Goal: Complete application form: Complete application form

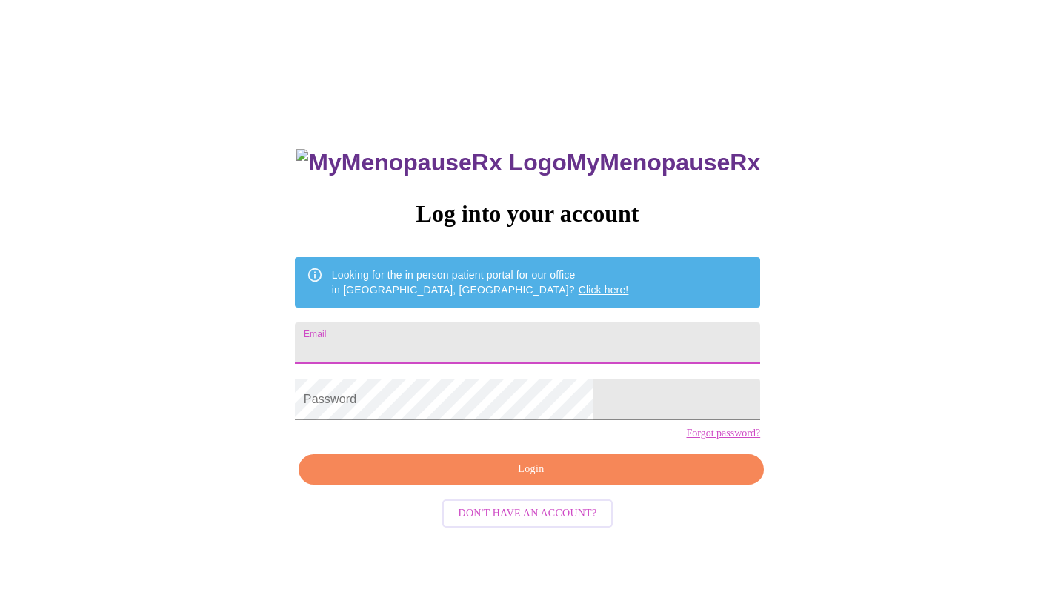
type input "[EMAIL_ADDRESS][DOMAIN_NAME]"
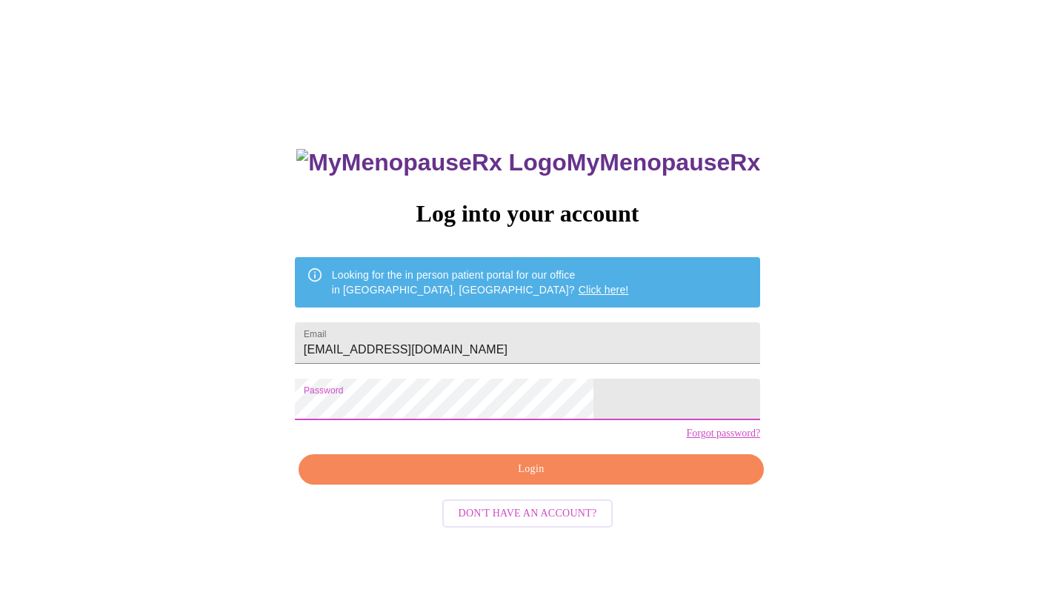
click at [430, 479] on span "Login" at bounding box center [531, 469] width 431 height 19
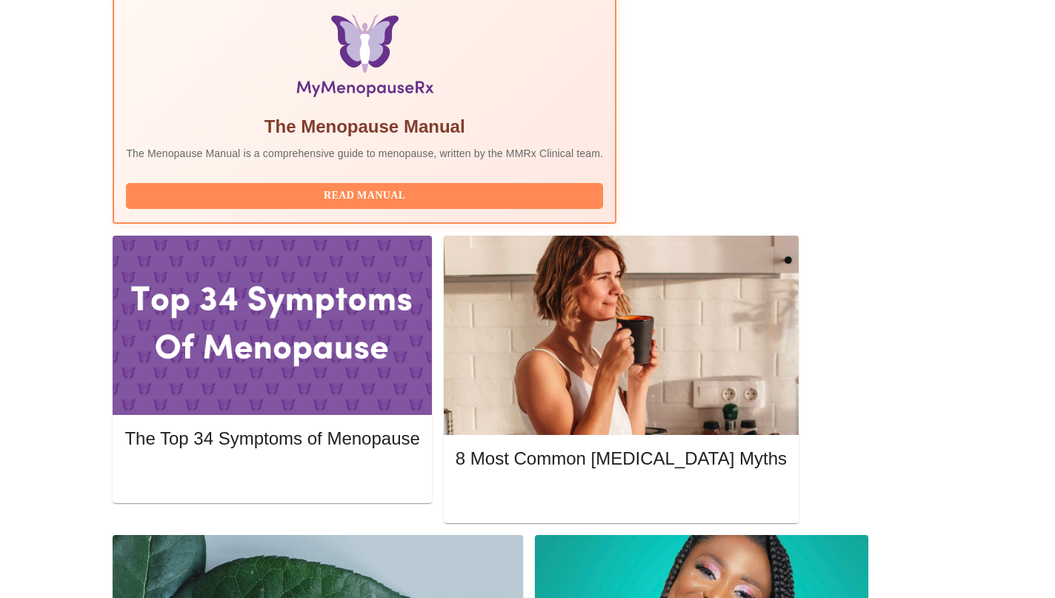
scroll to position [484, 0]
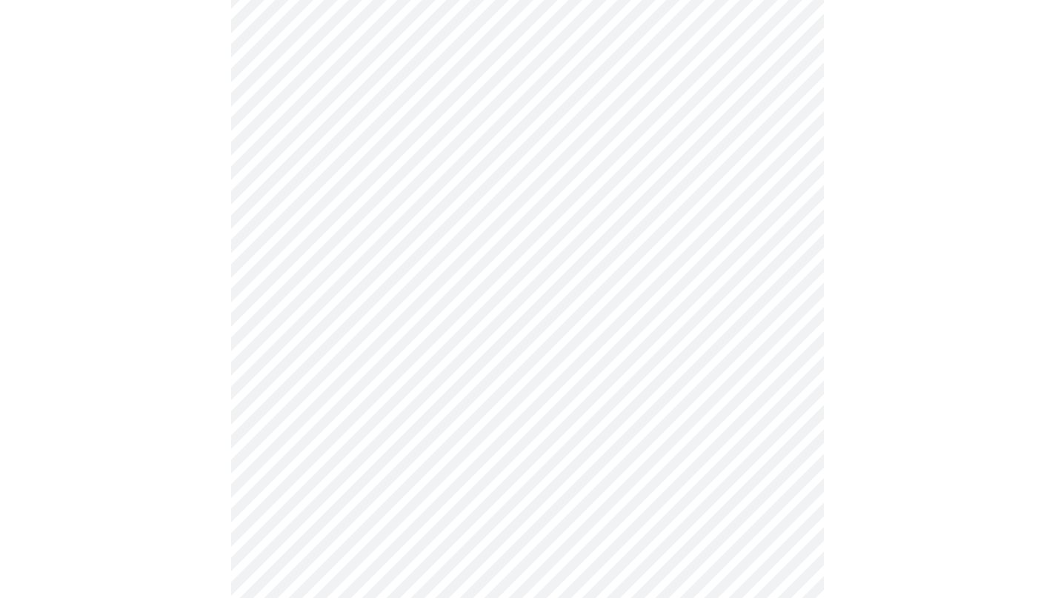
scroll to position [215, 0]
click at [316, 223] on body "MyMenopauseRx Appointments Messaging Labs Uploads Medications Community Refer a…" at bounding box center [527, 466] width 1043 height 1351
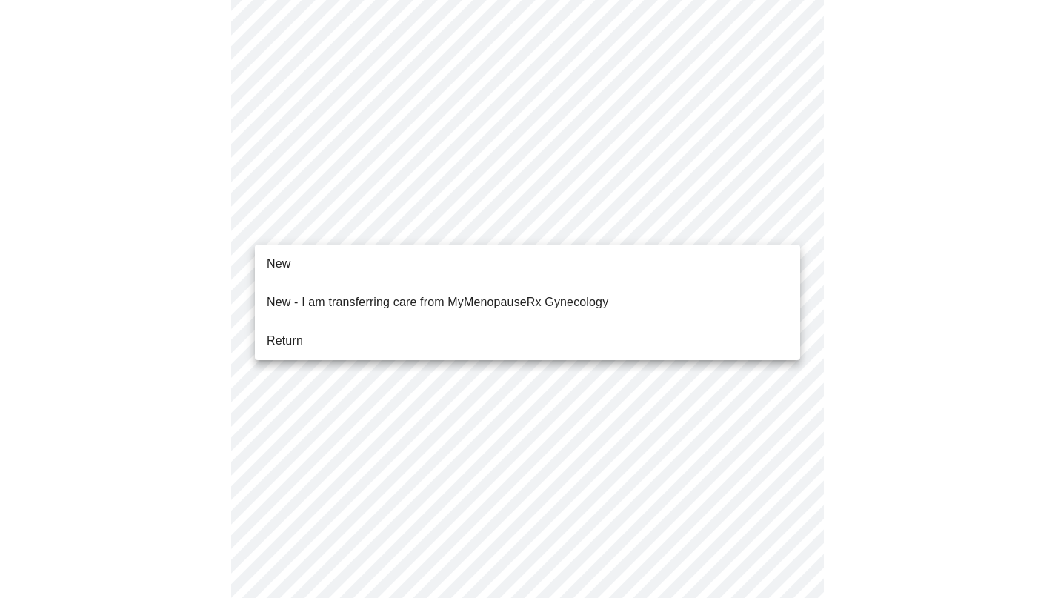
click at [298, 332] on span "Return" at bounding box center [285, 341] width 36 height 18
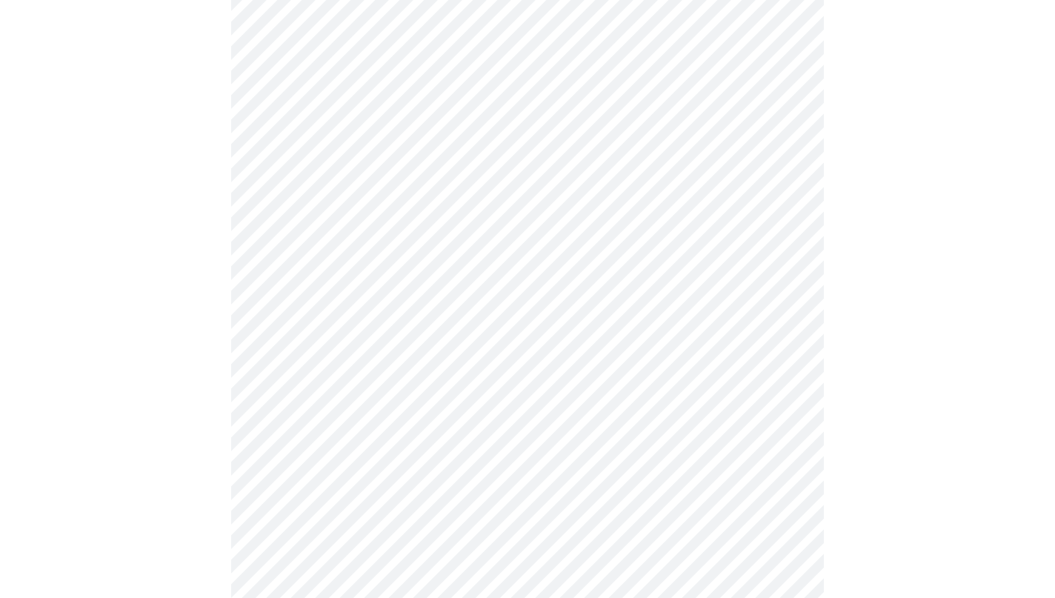
click at [308, 103] on body "MyMenopauseRx Appointments Messaging Labs Uploads Medications Community Refer a…" at bounding box center [527, 456] width 1043 height 1331
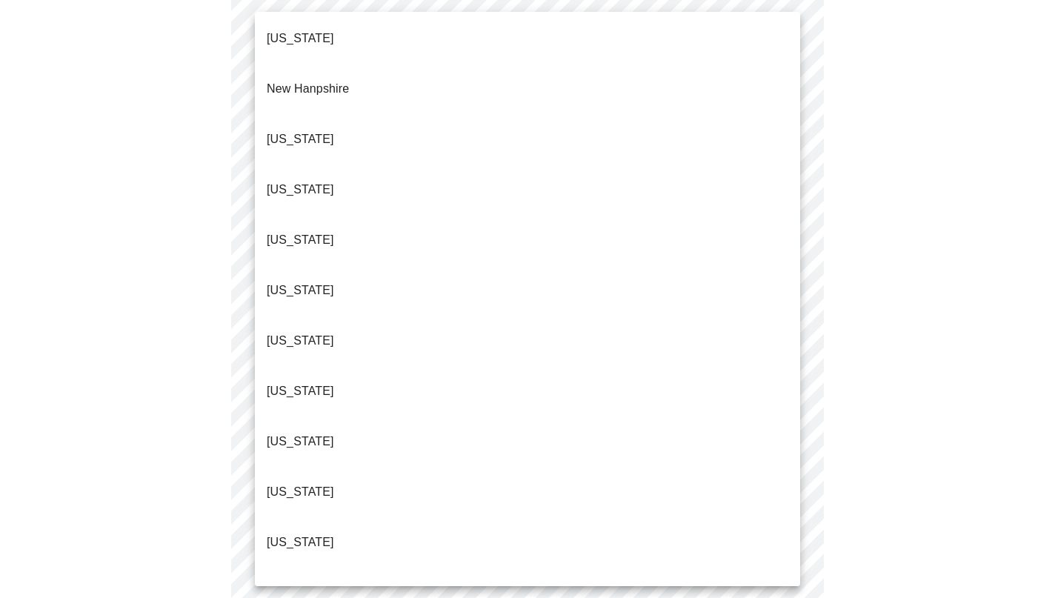
scroll to position [1364, 0]
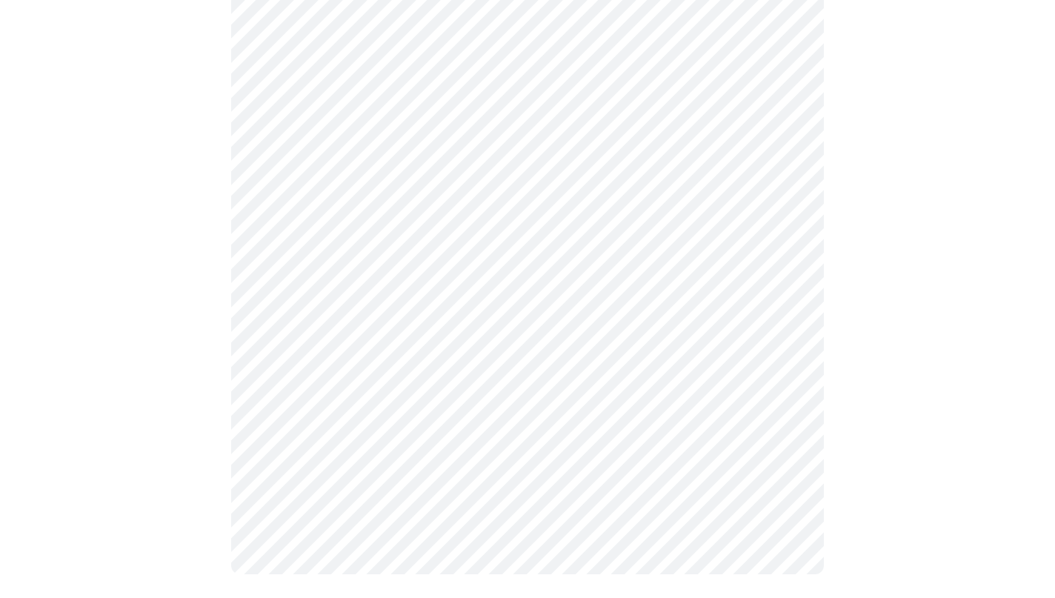
scroll to position [0, 0]
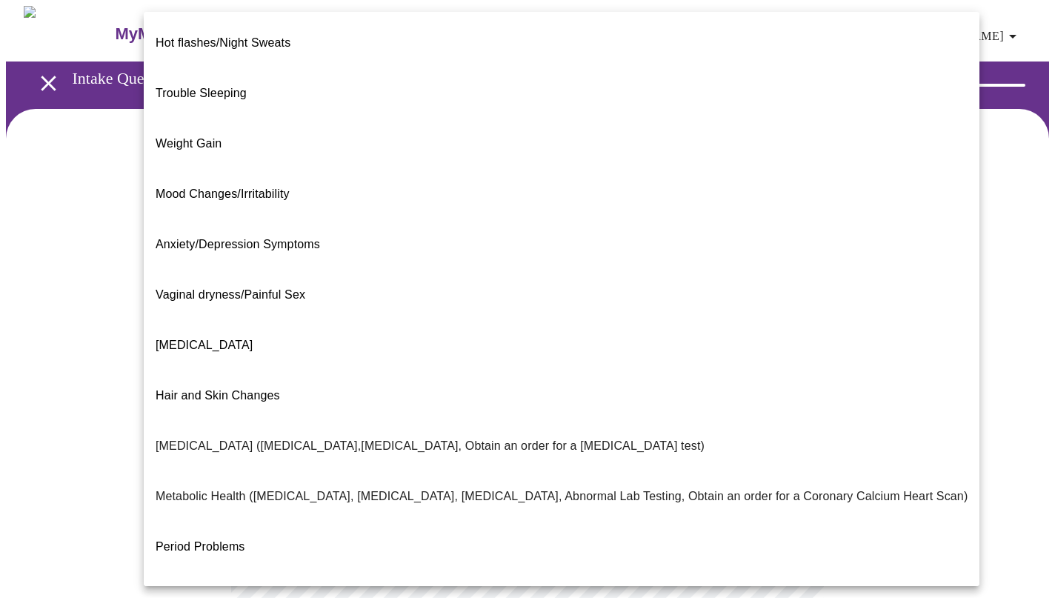
click at [450, 316] on body "MyMenopauseRx Appointments Messaging Labs Uploads Medications Community Refer a…" at bounding box center [527, 450] width 1043 height 888
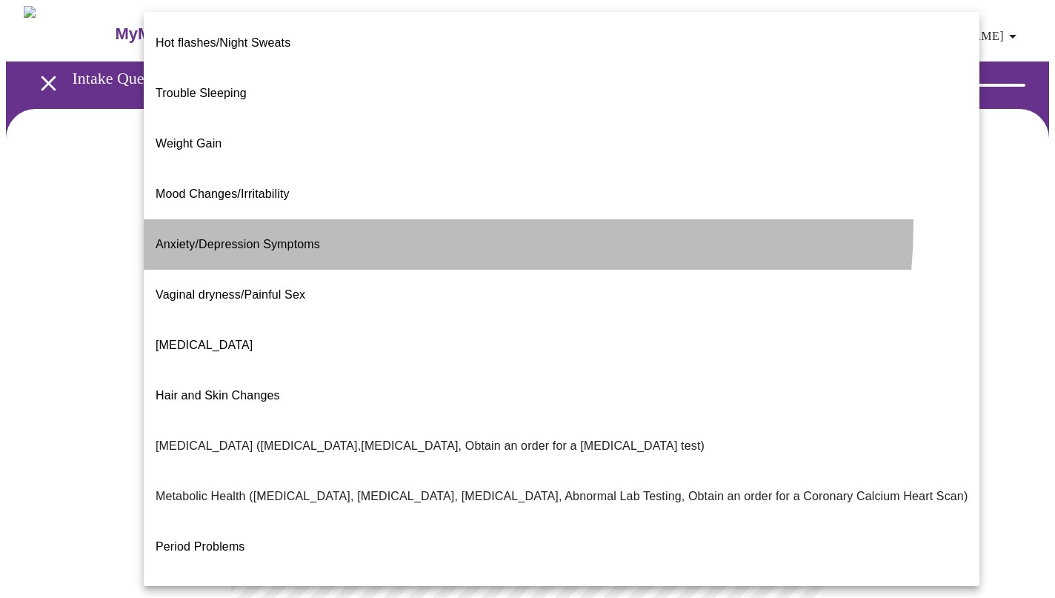
click at [398, 219] on li "Anxiety/Depression Symptoms" at bounding box center [562, 244] width 836 height 50
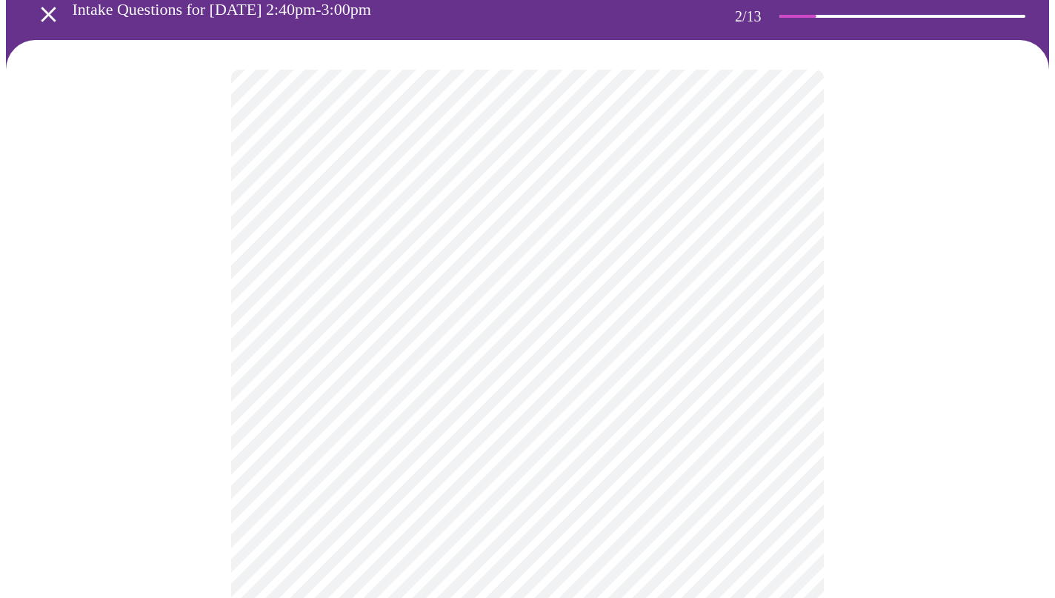
scroll to position [72, 0]
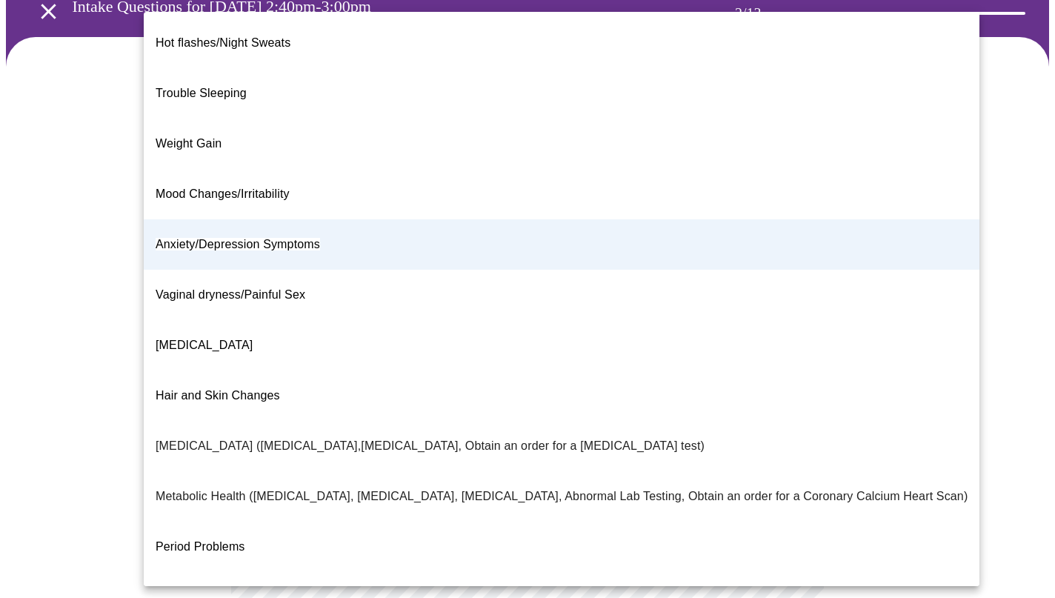
click at [548, 233] on body "MyMenopauseRx Appointments Messaging Labs Uploads Medications Community Refer a…" at bounding box center [527, 374] width 1043 height 880
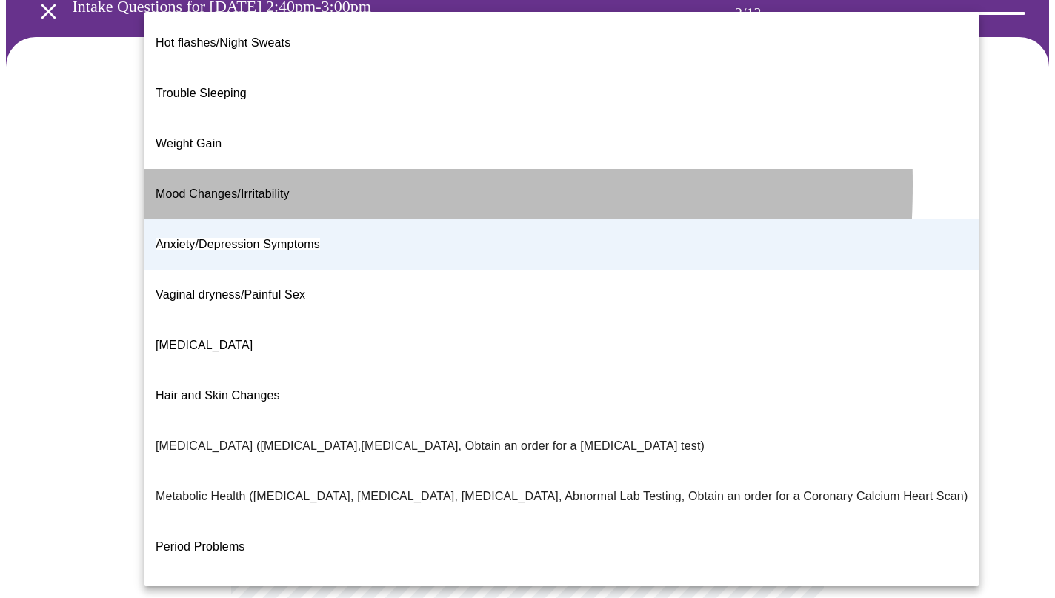
click at [177, 187] on span "Mood Changes/Irritability" at bounding box center [223, 193] width 134 height 13
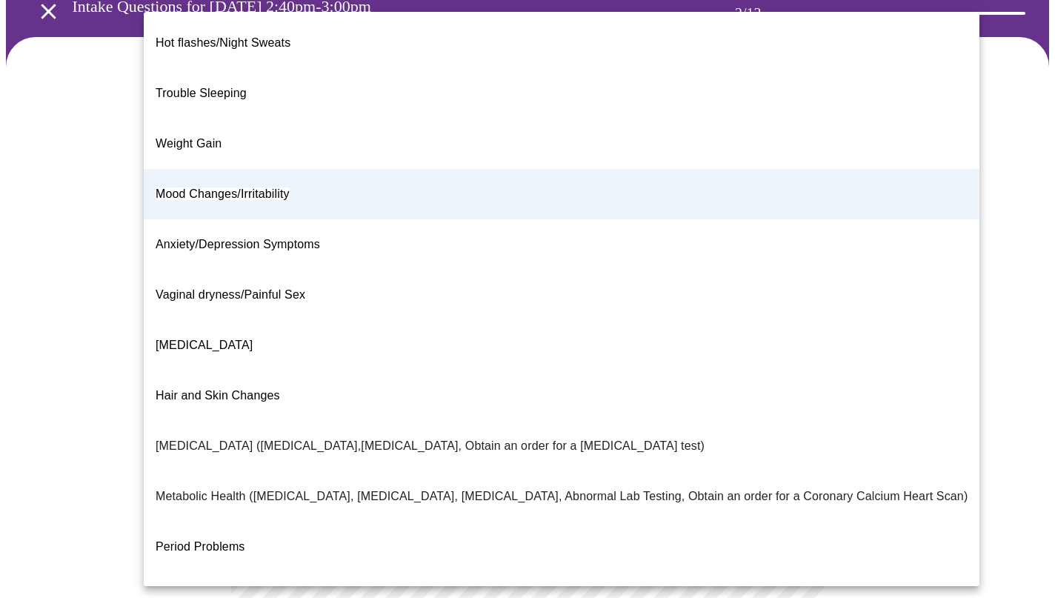
click at [384, 244] on body "MyMenopauseRx Appointments Messaging Labs Uploads Medications Community Refer a…" at bounding box center [527, 374] width 1043 height 880
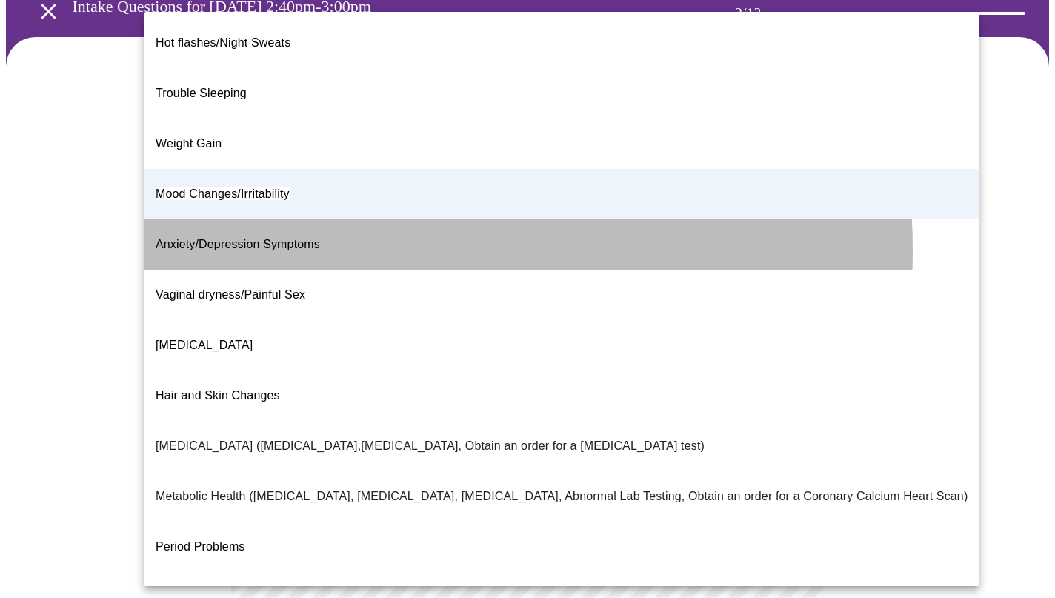
click at [314, 224] on span "Anxiety/Depression Symptoms" at bounding box center [238, 244] width 164 height 41
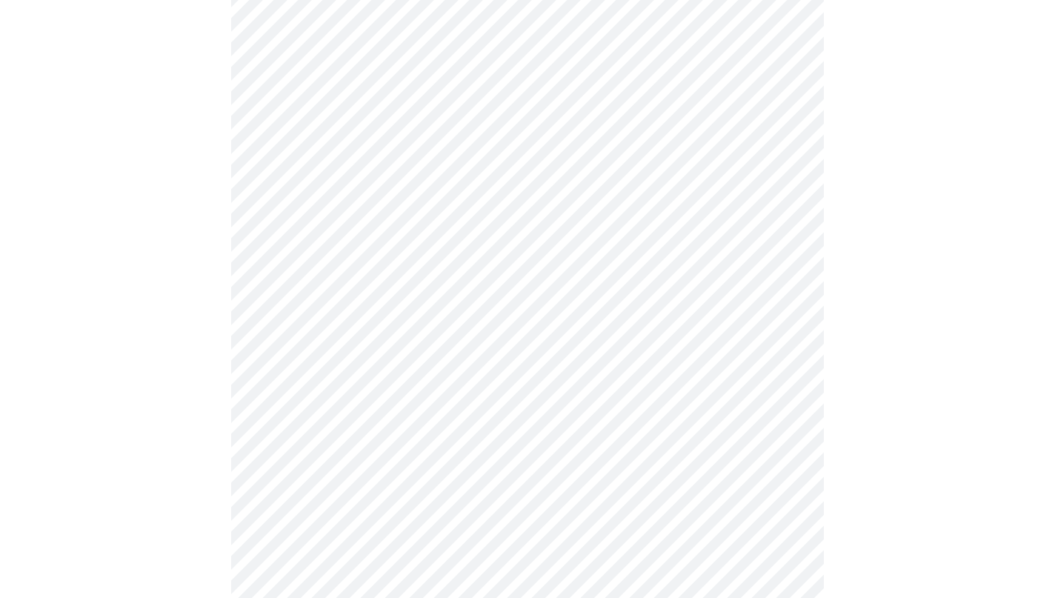
scroll to position [210, 0]
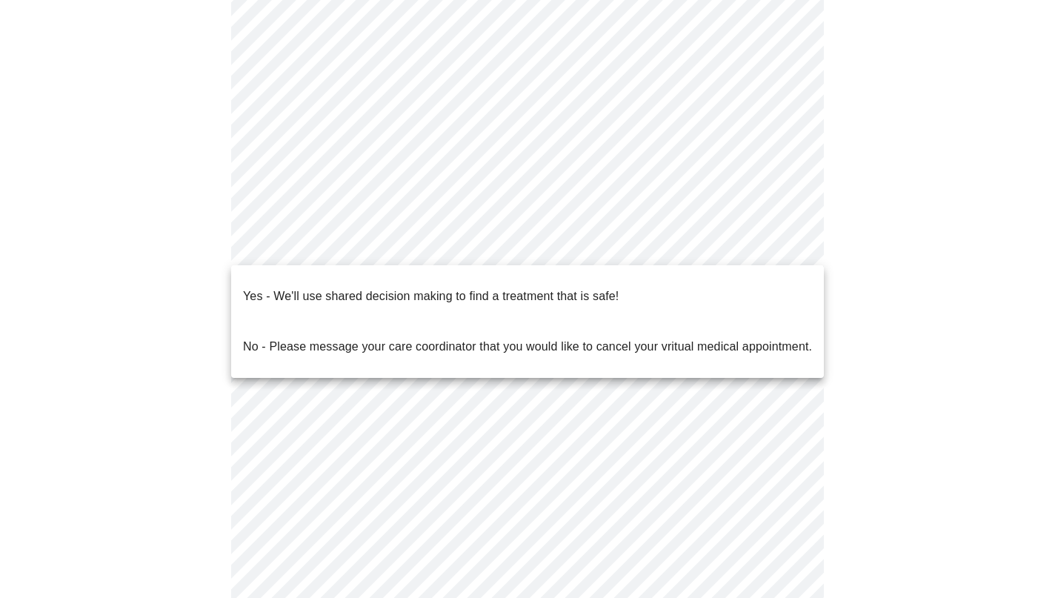
click at [469, 241] on body "MyMenopauseRx Appointments Messaging Labs Uploads Medications Community Refer a…" at bounding box center [527, 236] width 1043 height 880
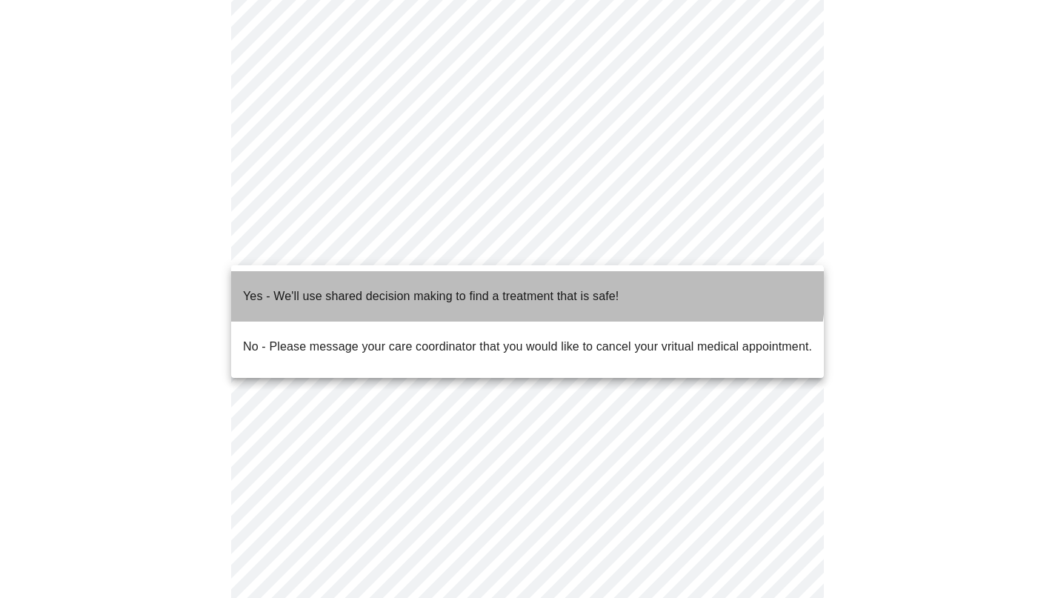
click at [465, 274] on li "Yes - We'll use shared decision making to find a treatment that is safe!" at bounding box center [527, 296] width 593 height 50
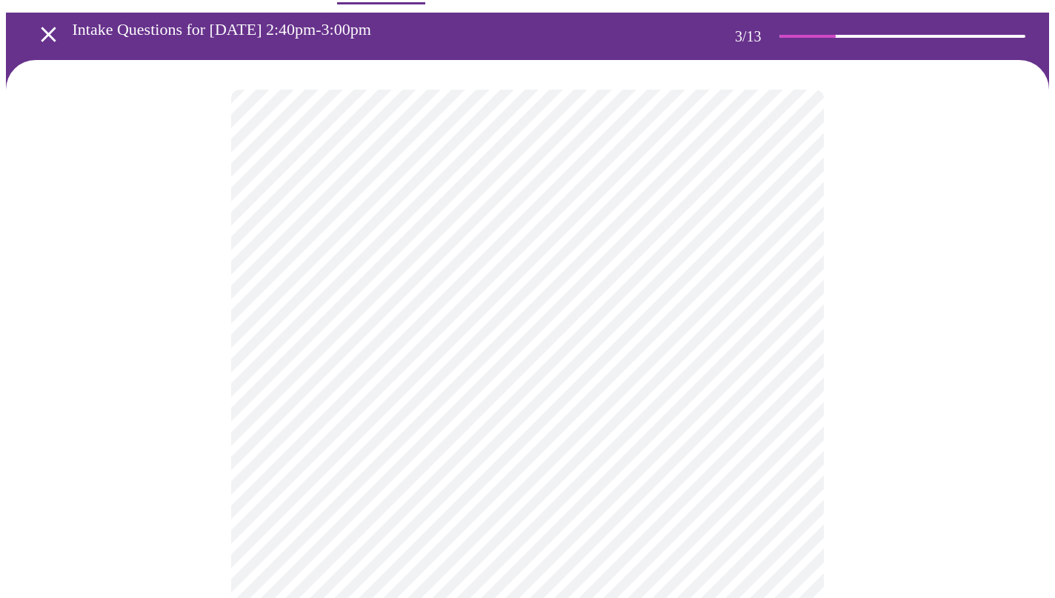
scroll to position [49, 0]
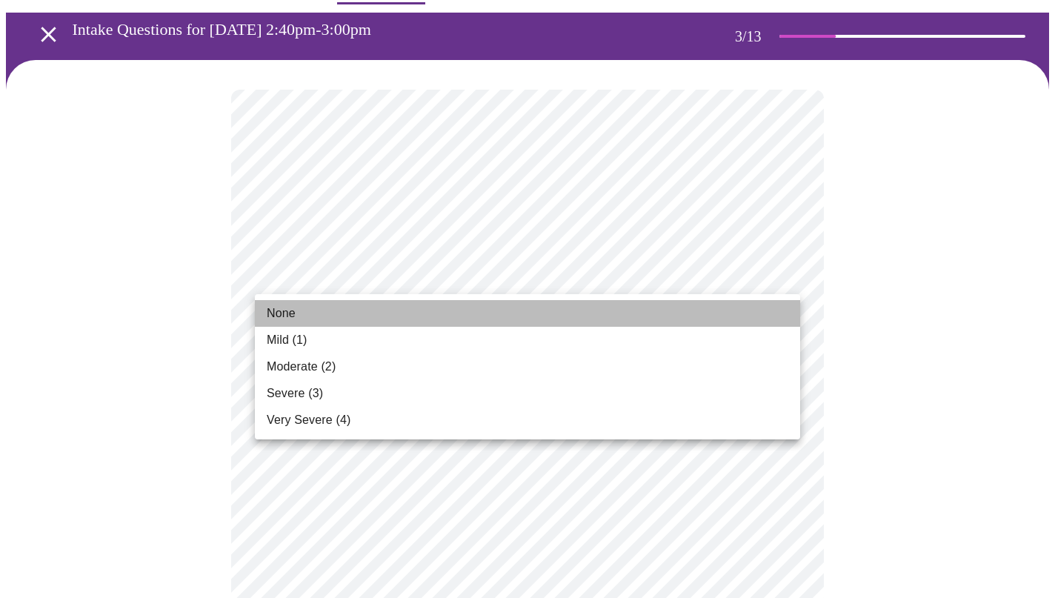
click at [313, 314] on li "None" at bounding box center [527, 313] width 545 height 27
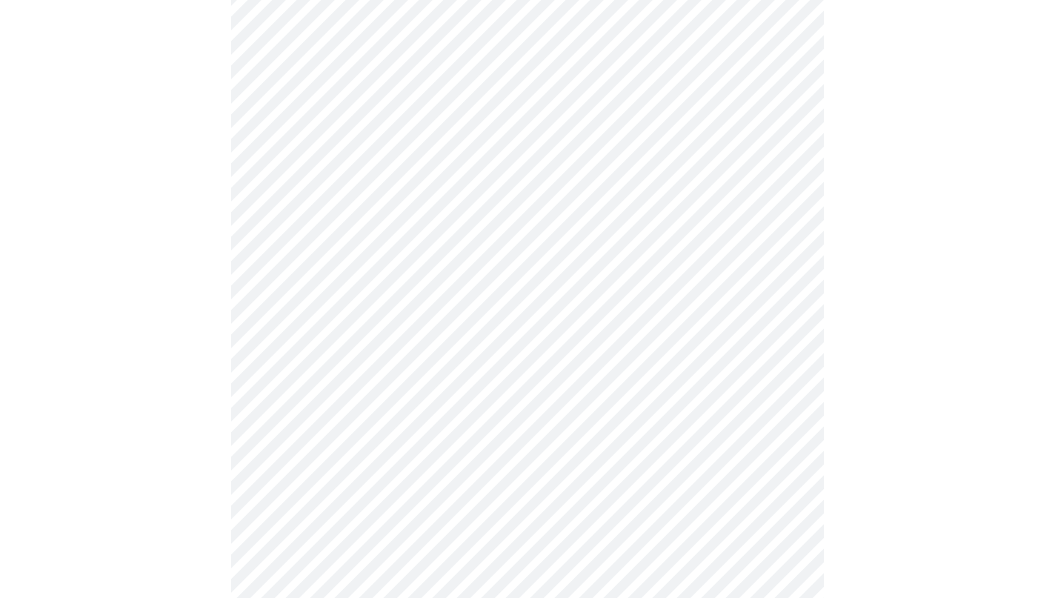
scroll to position [172, 0]
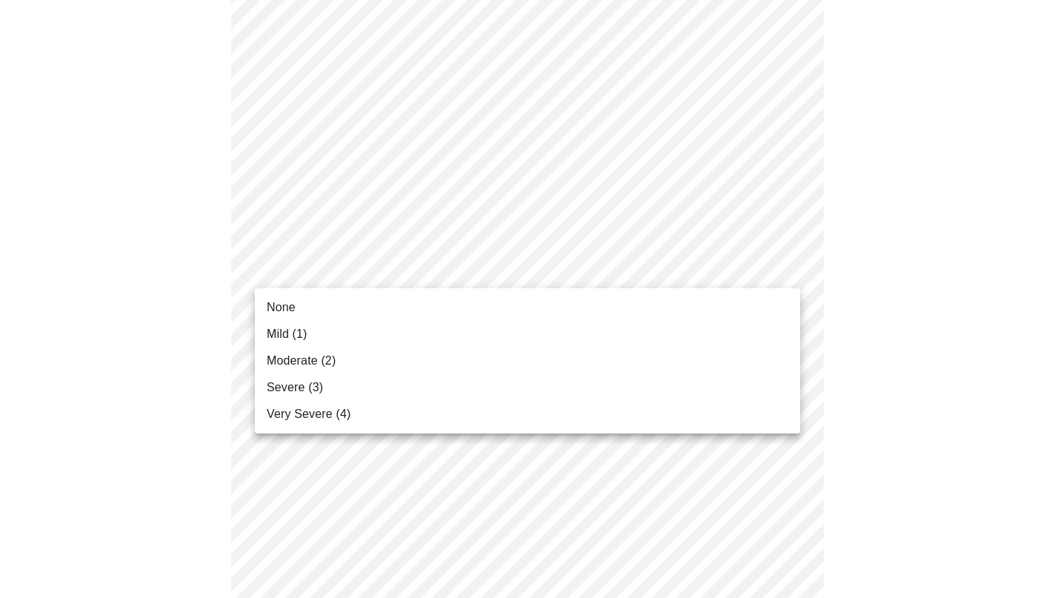
click at [361, 324] on li "Mild (1)" at bounding box center [527, 334] width 545 height 27
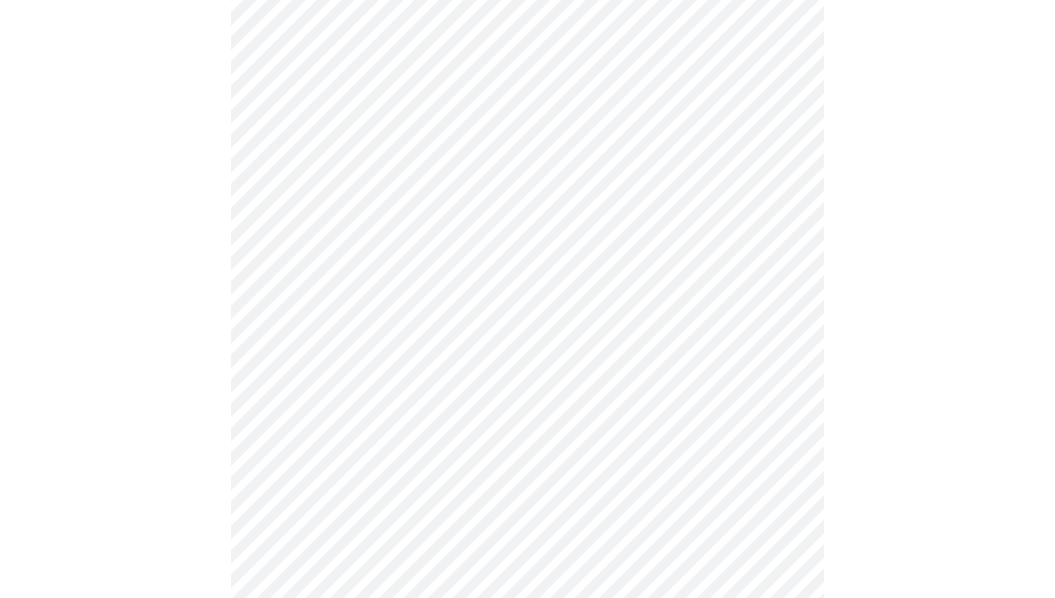
scroll to position [278, 0]
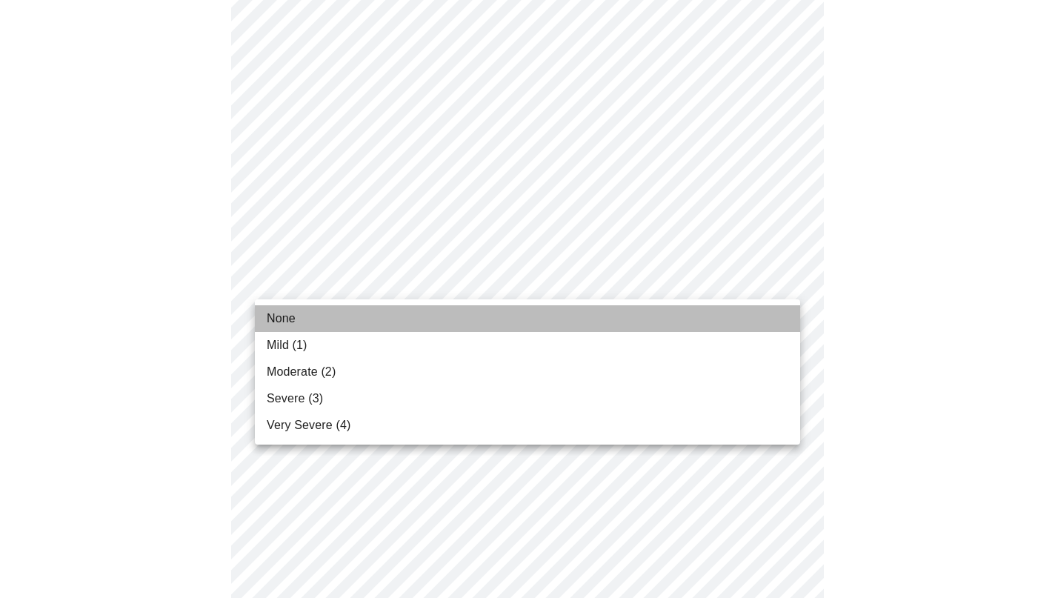
click at [278, 316] on span "None" at bounding box center [281, 319] width 29 height 18
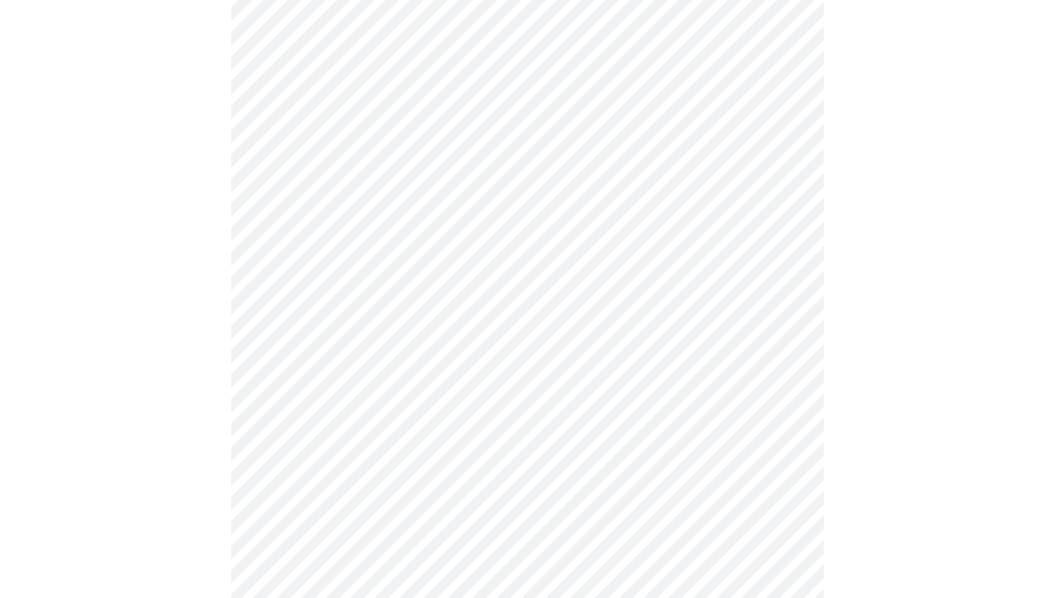
scroll to position [296, 0]
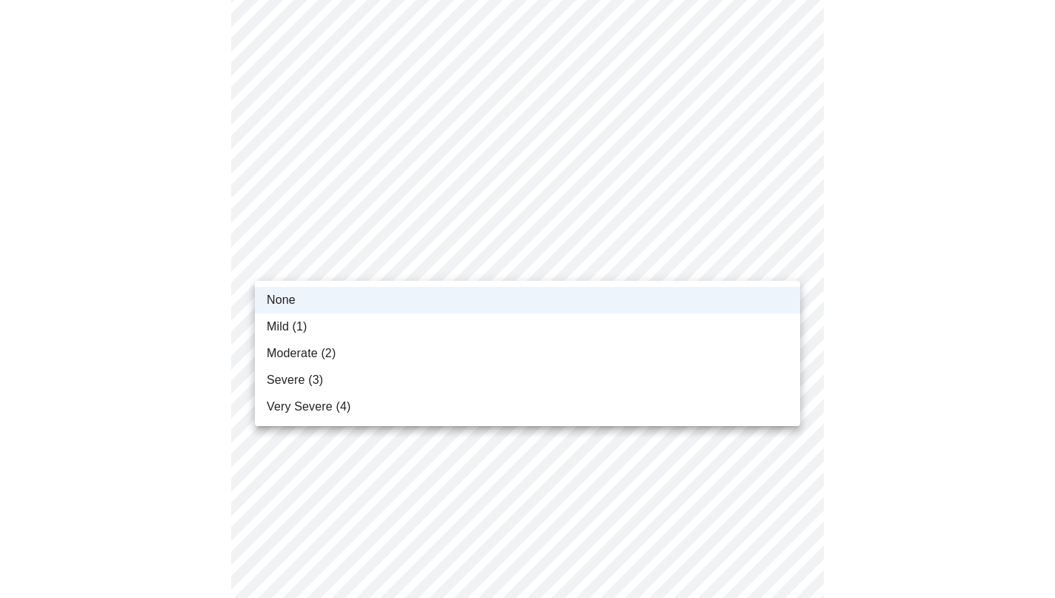
click at [241, 267] on div at bounding box center [527, 299] width 1055 height 598
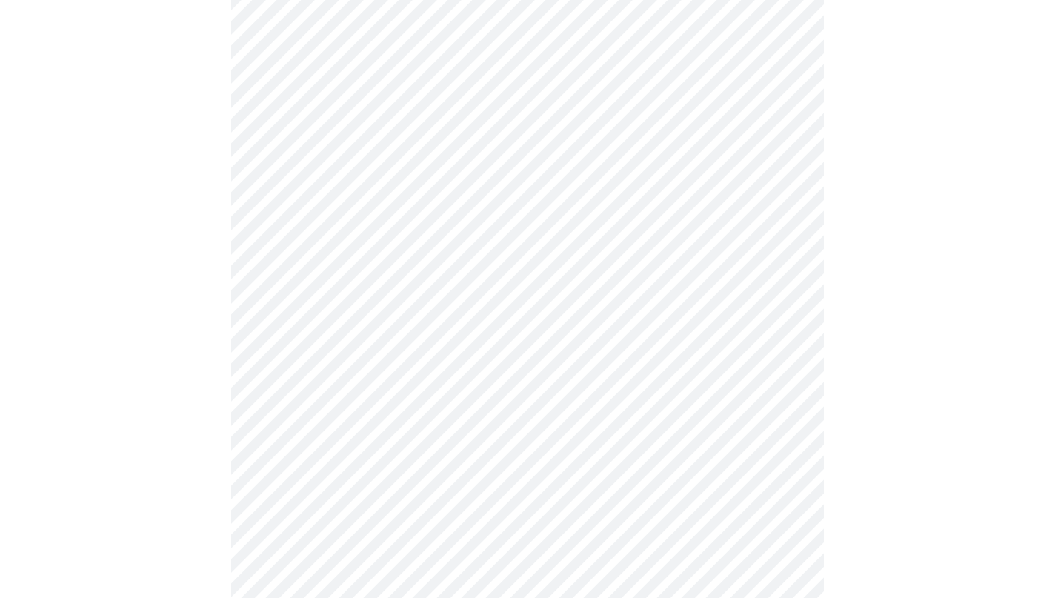
scroll to position [417, 0]
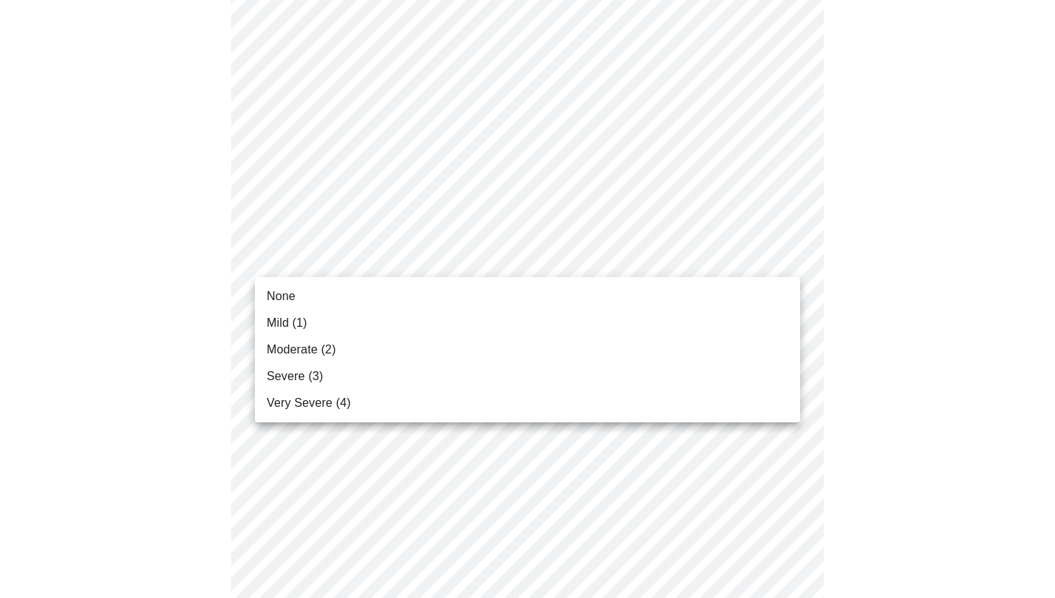
click at [296, 259] on body "MyMenopauseRx Appointments Messaging Labs Uploads Medications Community Refer a…" at bounding box center [527, 540] width 1043 height 1902
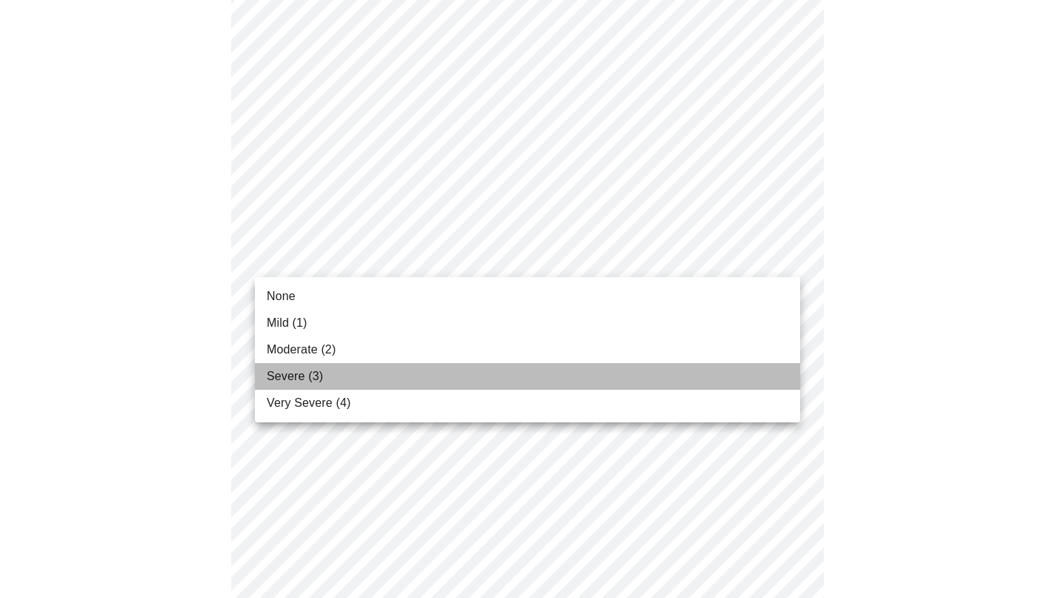
click at [300, 365] on li "Severe (3)" at bounding box center [527, 376] width 545 height 27
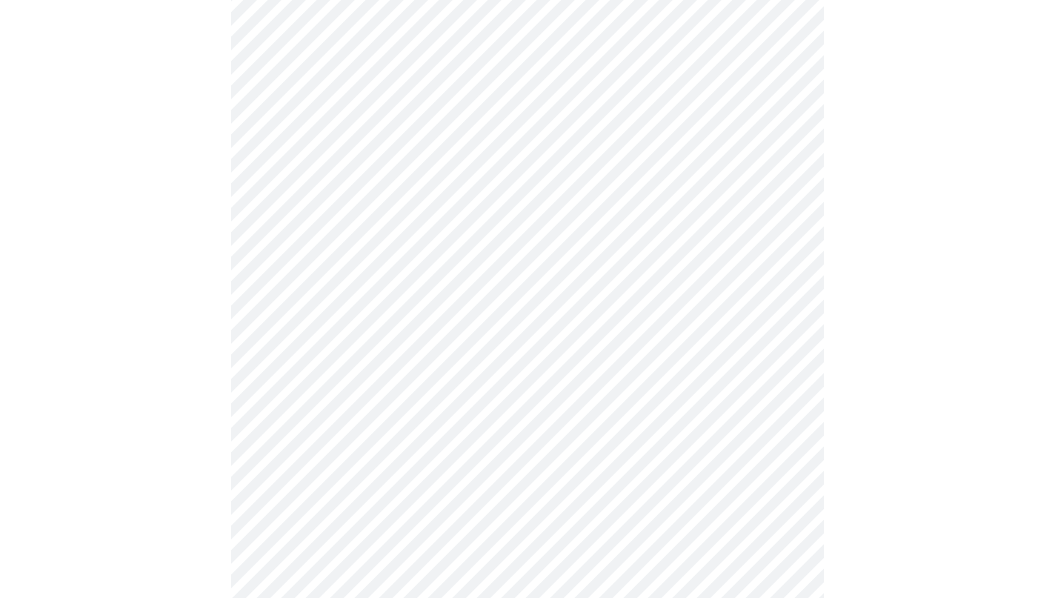
scroll to position [494, 0]
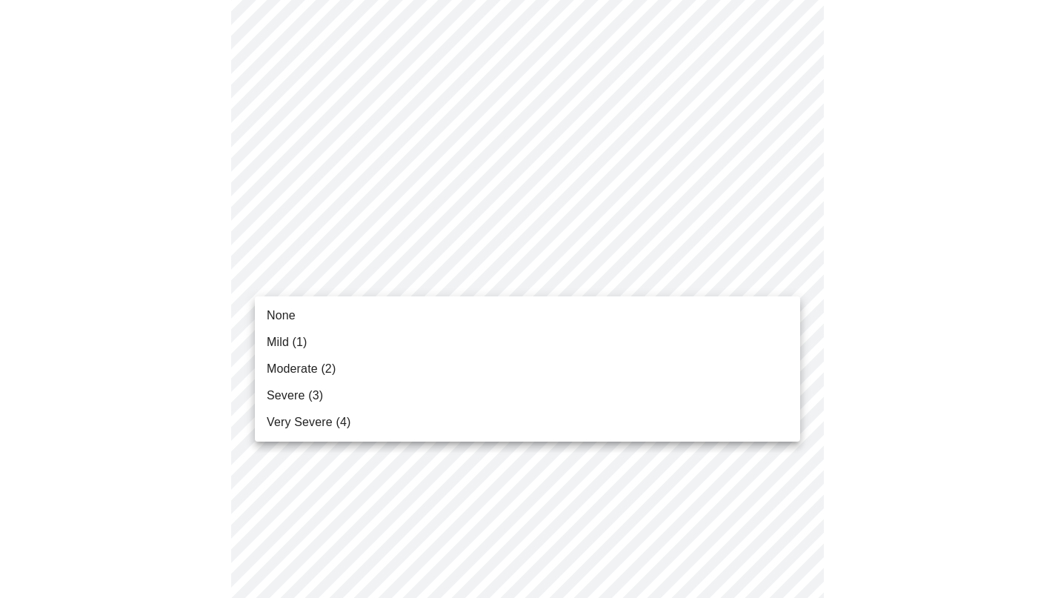
click at [324, 282] on body "MyMenopauseRx Appointments Messaging Labs Uploads Medications Community Refer a…" at bounding box center [527, 453] width 1043 height 1882
click at [311, 336] on li "Mild (1)" at bounding box center [527, 342] width 545 height 27
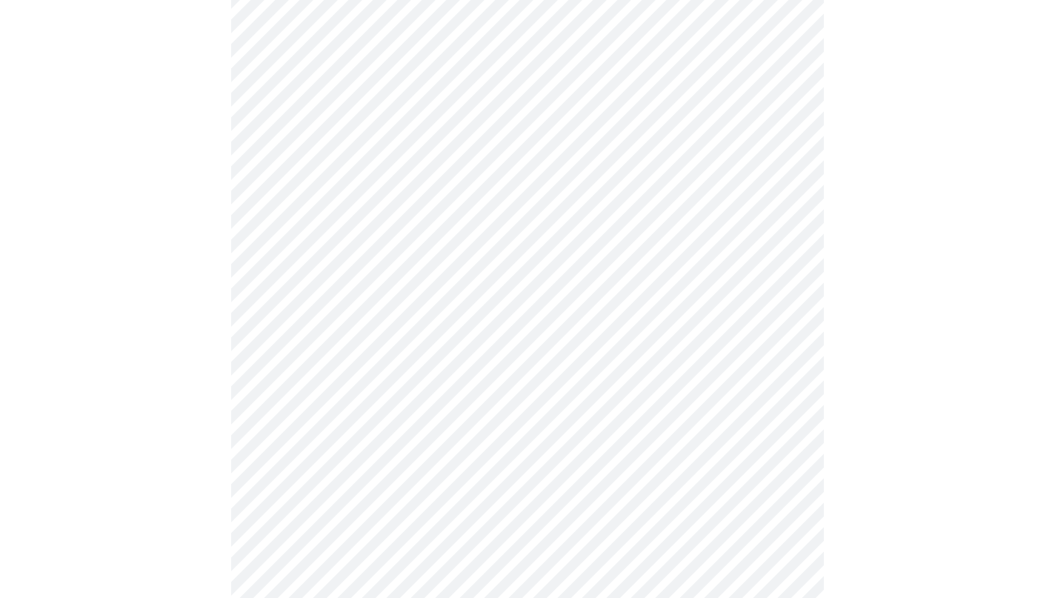
scroll to position [593, 0]
click at [313, 279] on body "MyMenopauseRx Appointments Messaging Labs Uploads Medications Community Refer a…" at bounding box center [527, 344] width 1043 height 1862
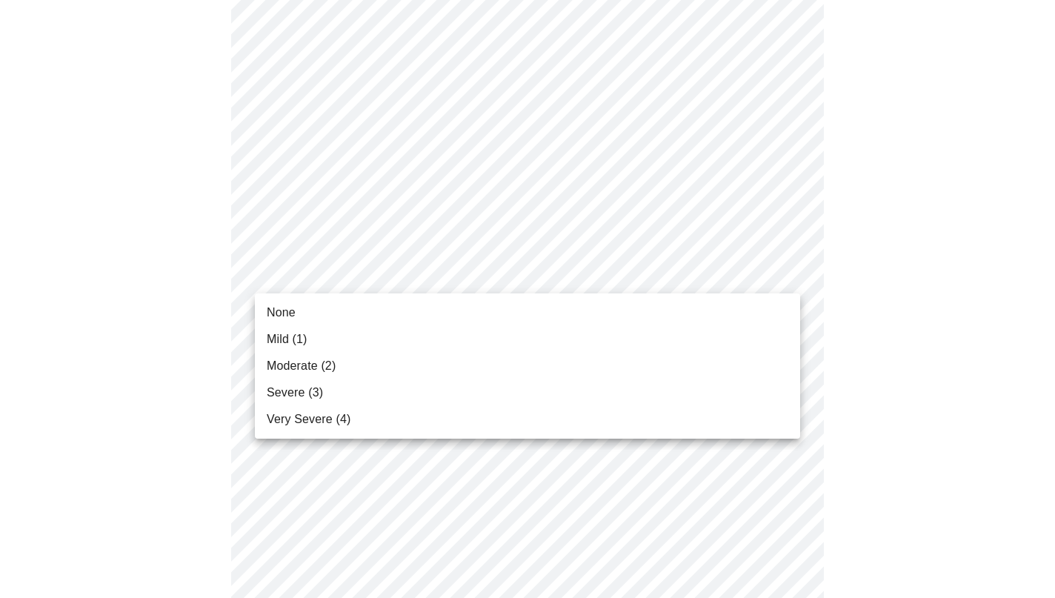
click at [301, 332] on span "Mild (1)" at bounding box center [287, 339] width 41 height 18
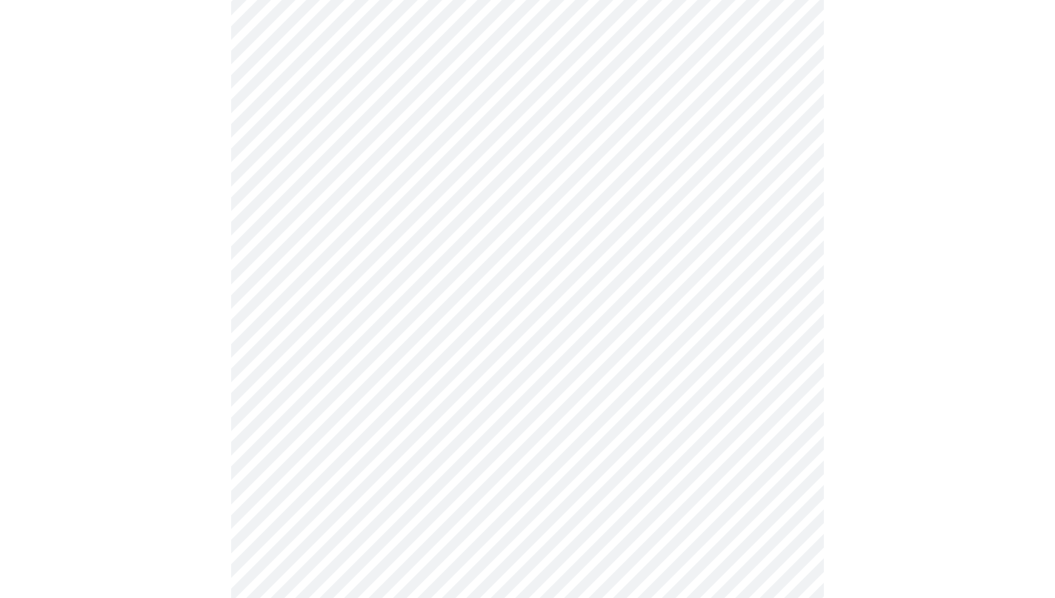
scroll to position [739, 0]
click at [311, 243] on body "MyMenopauseRx Appointments Messaging Labs Uploads Medications Community Refer a…" at bounding box center [527, 188] width 1043 height 1842
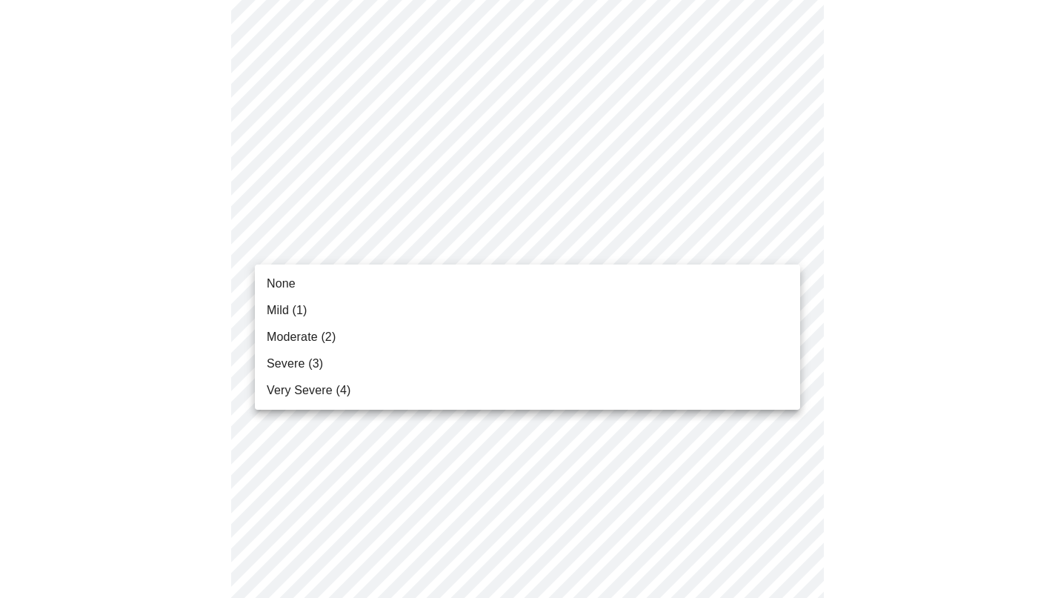
click at [301, 366] on span "Severe (3)" at bounding box center [295, 364] width 56 height 18
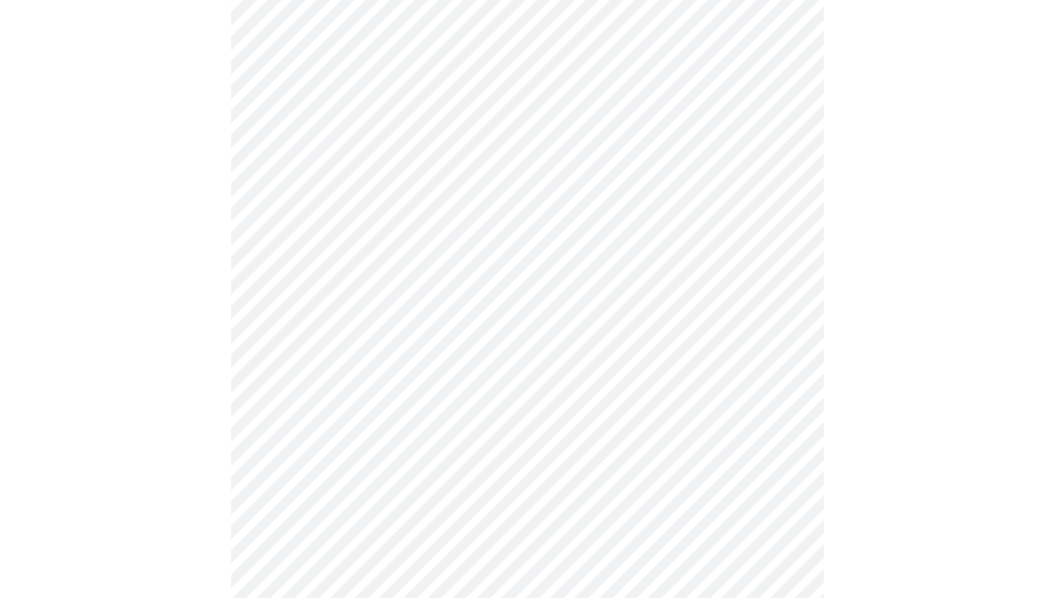
scroll to position [852, 0]
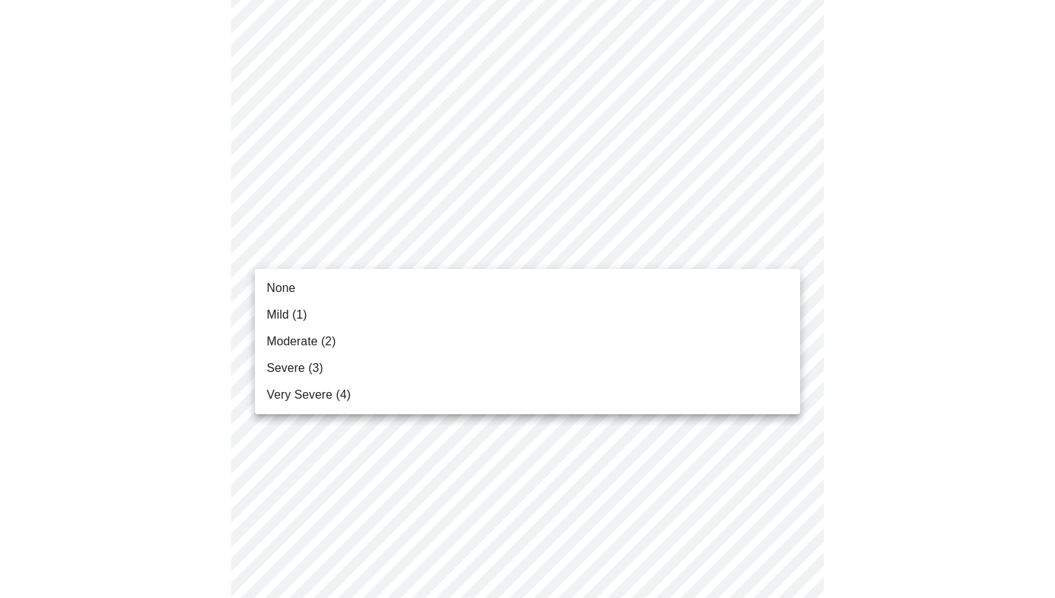
click at [336, 255] on body "MyMenopauseRx Appointments Messaging Labs Uploads Medications Community Refer a…" at bounding box center [527, 65] width 1043 height 1822
click at [319, 359] on li "Severe (3)" at bounding box center [527, 368] width 545 height 27
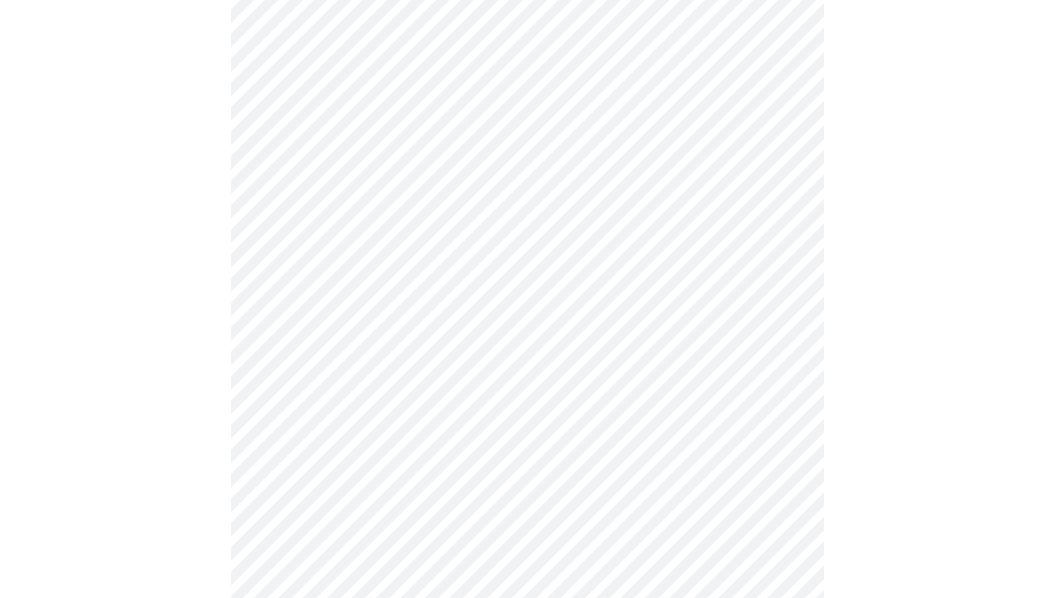
scroll to position [990, 0]
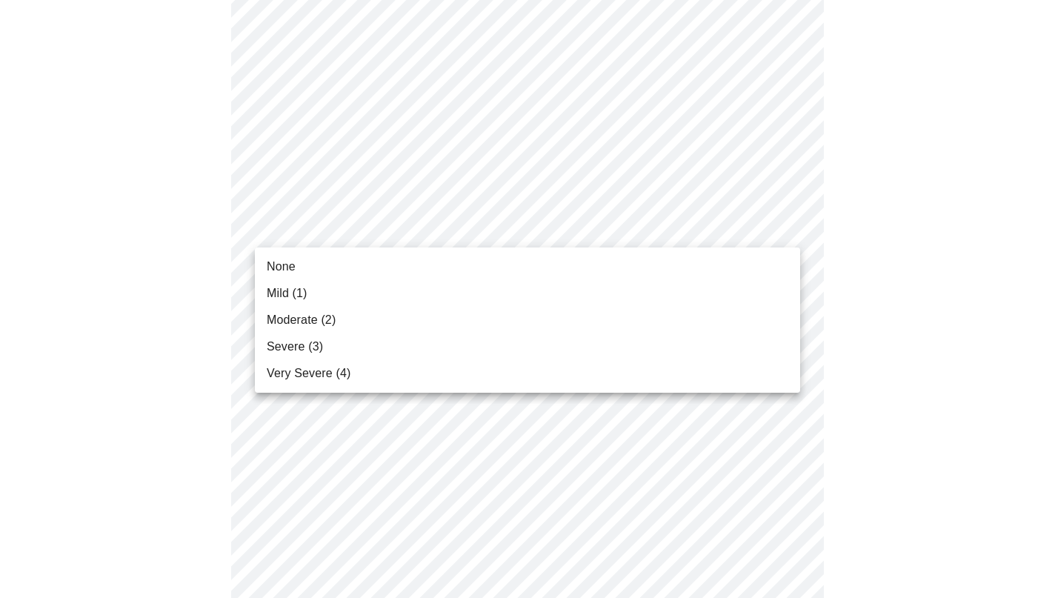
click at [300, 261] on li "None" at bounding box center [527, 266] width 545 height 27
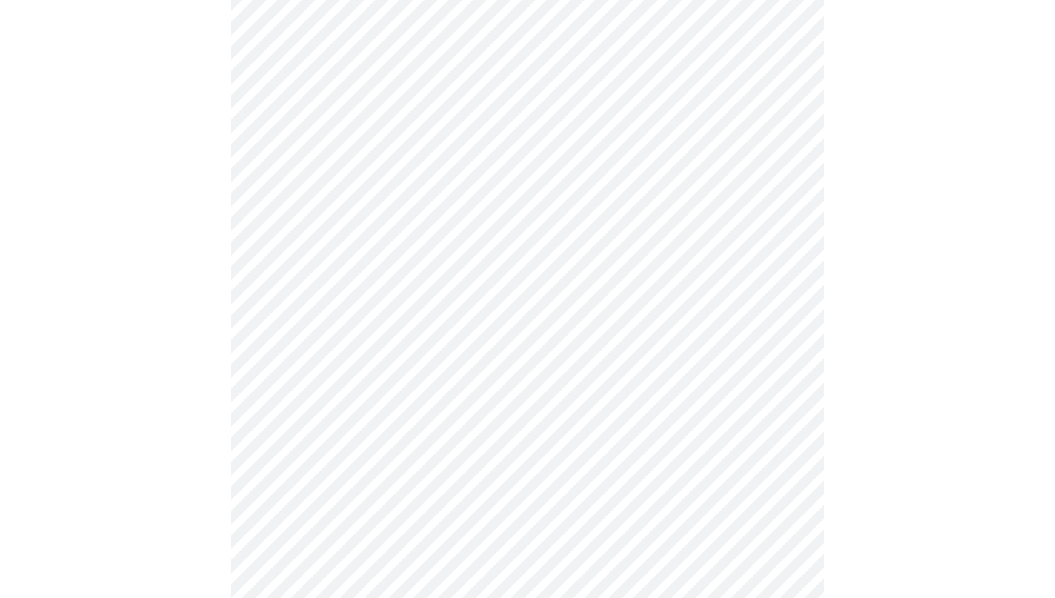
scroll to position [1075, 0]
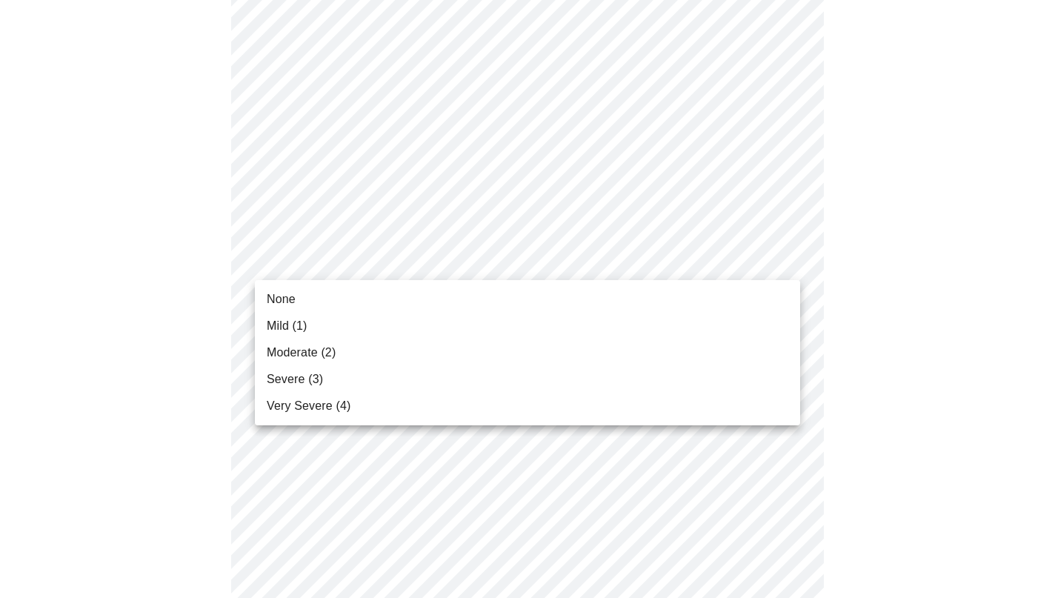
click at [287, 349] on span "Moderate (2)" at bounding box center [301, 353] width 69 height 18
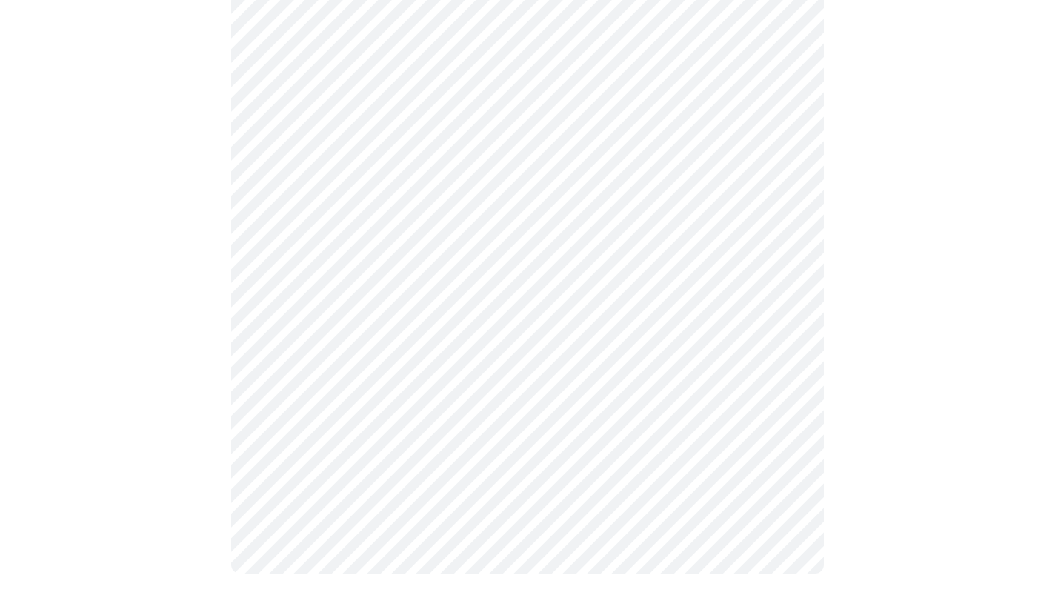
scroll to position [1164, 0]
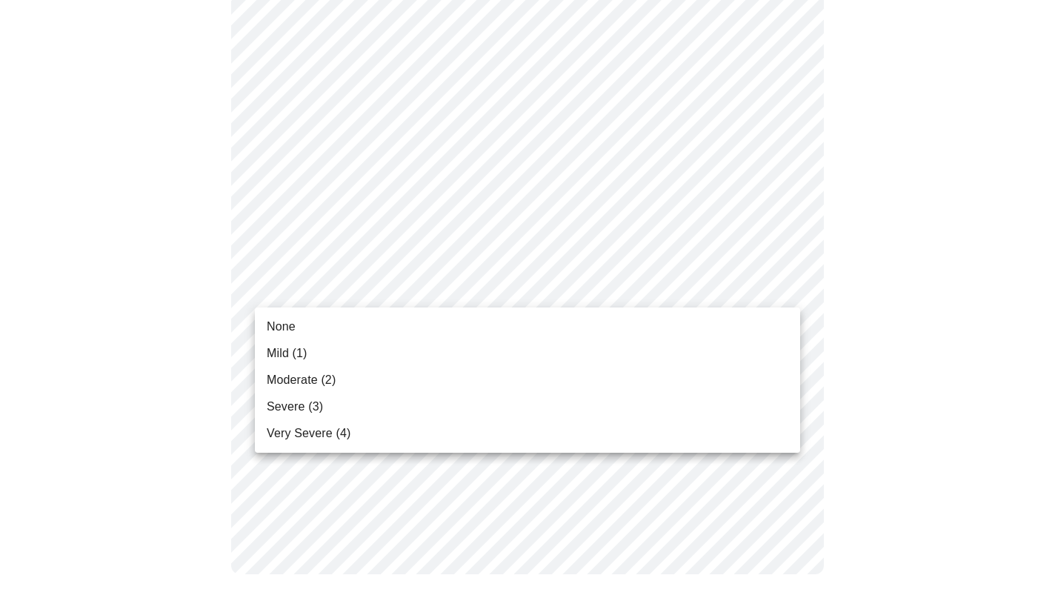
click at [298, 347] on span "Mild (1)" at bounding box center [287, 353] width 41 height 18
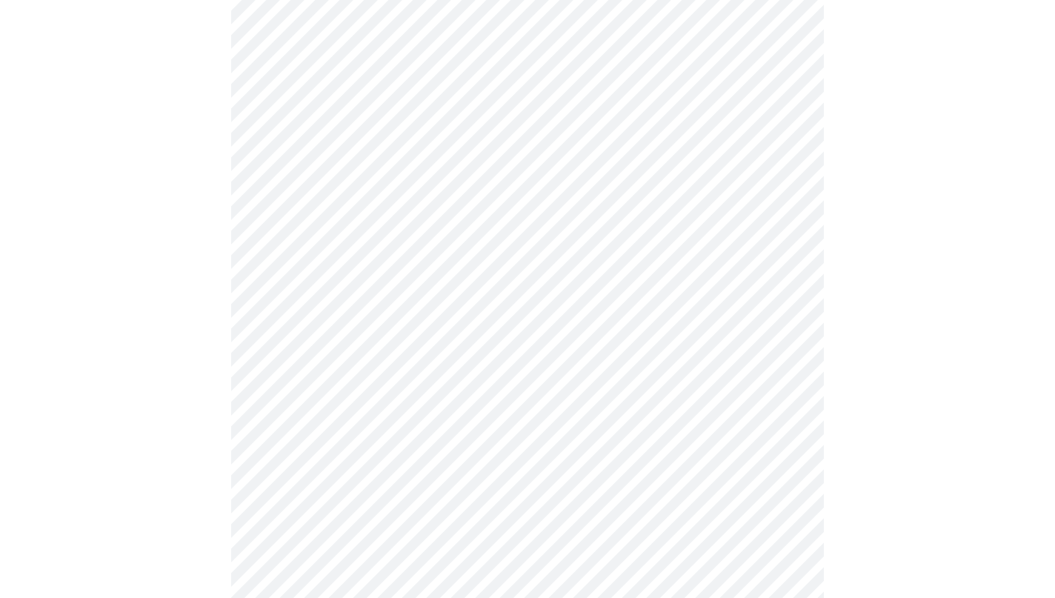
scroll to position [717, 0]
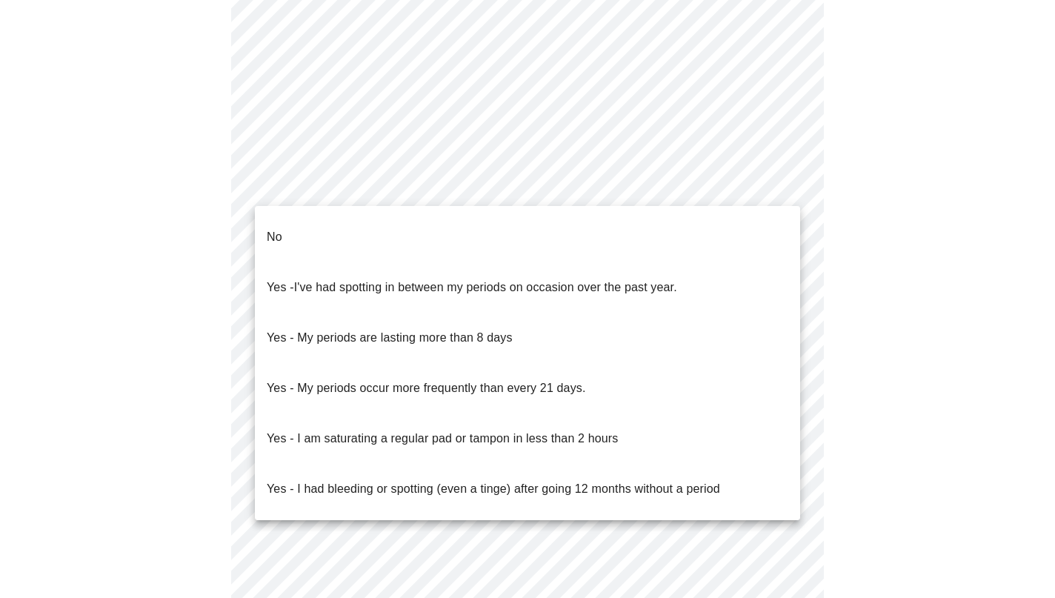
click at [288, 182] on body "MyMenopauseRx Appointments Messaging Labs Uploads Medications Community Refer a…" at bounding box center [527, 18] width 1043 height 1459
click at [275, 234] on span "No" at bounding box center [275, 236] width 16 height 41
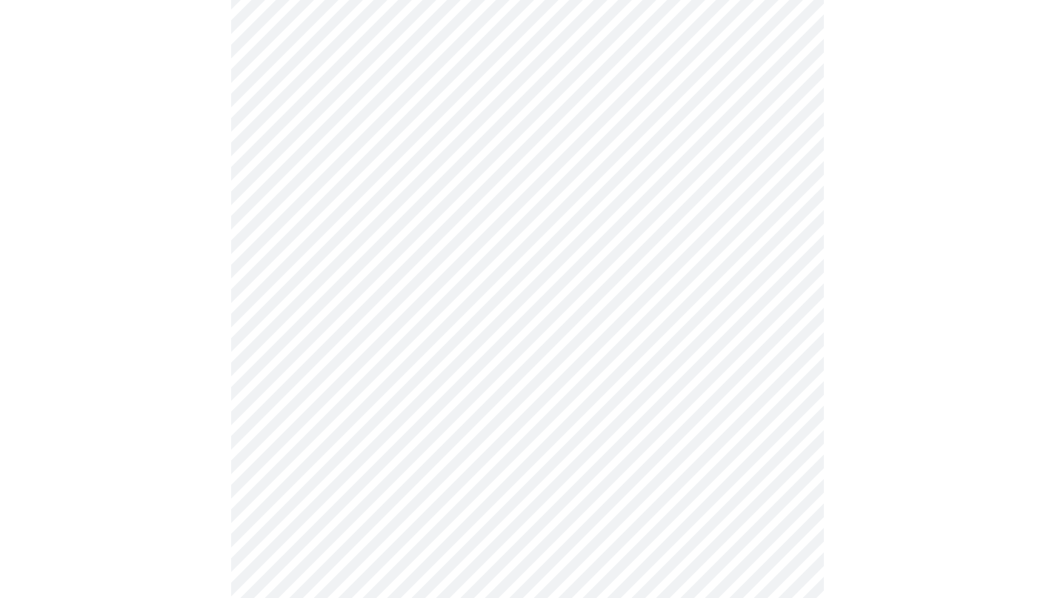
scroll to position [781, 0]
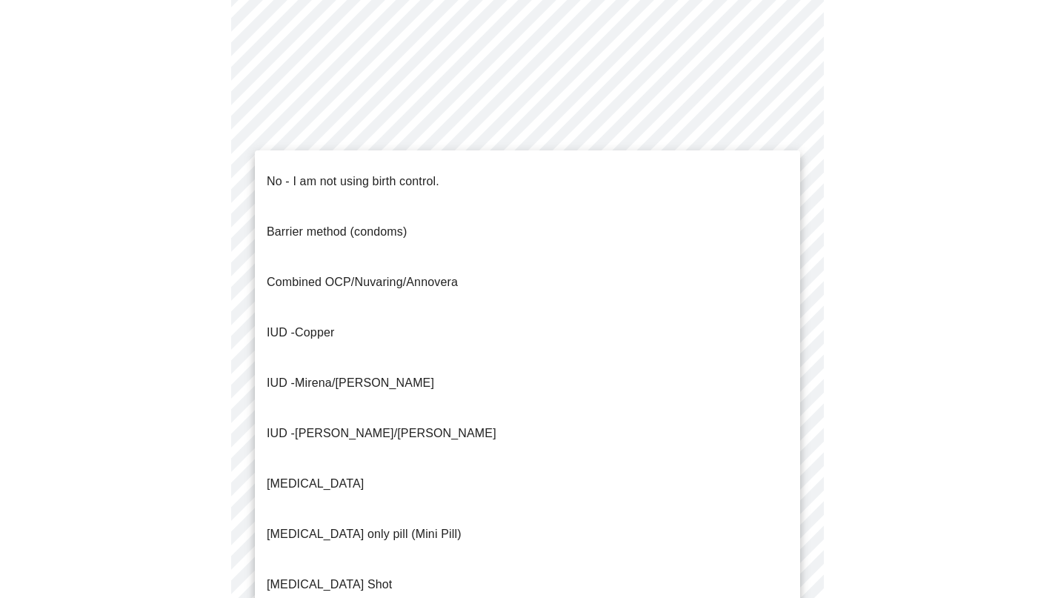
click at [332, 176] on p "No - I am not using birth control." at bounding box center [353, 182] width 173 height 18
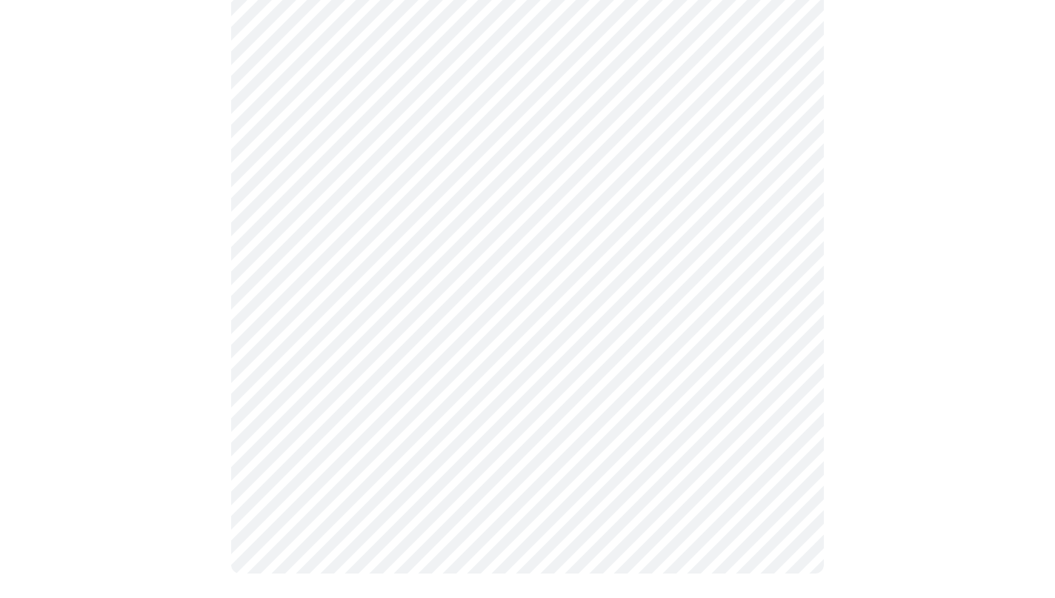
scroll to position [844, 0]
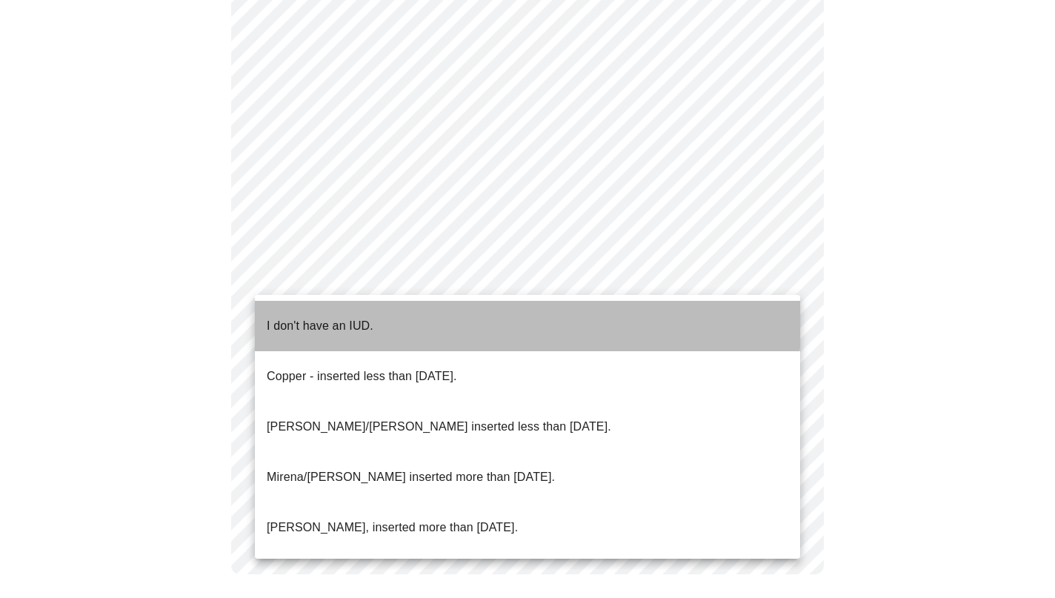
click at [349, 317] on p "I don't have an IUD." at bounding box center [320, 326] width 107 height 18
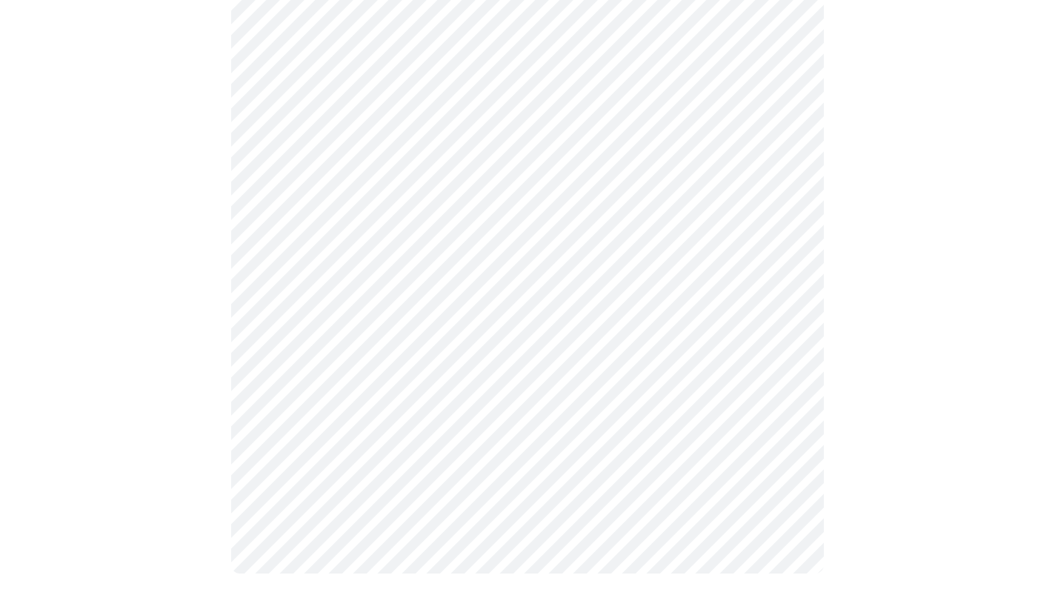
scroll to position [836, 0]
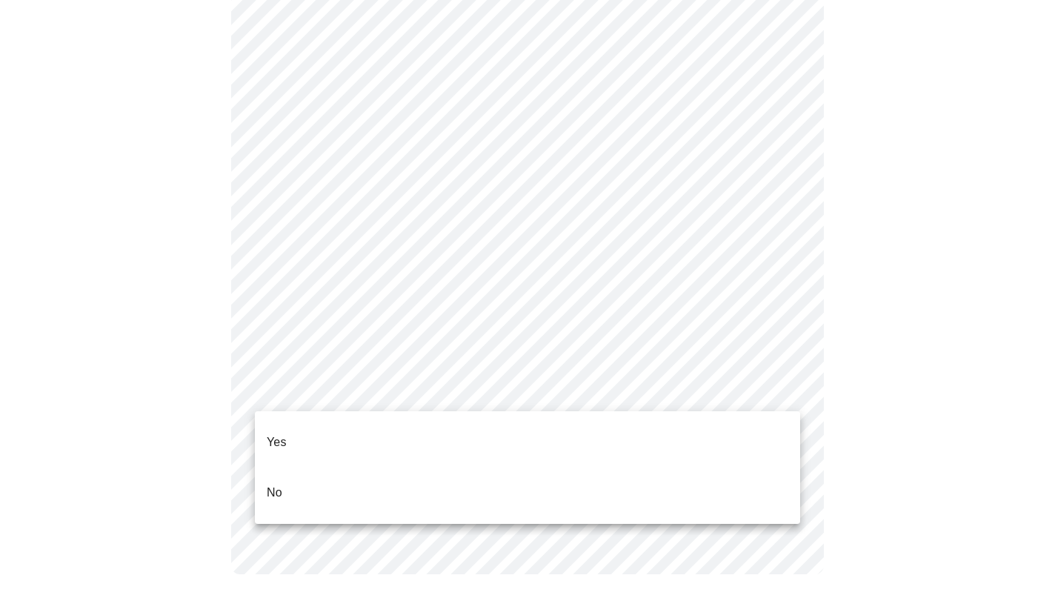
click at [272, 484] on p "No" at bounding box center [275, 493] width 16 height 18
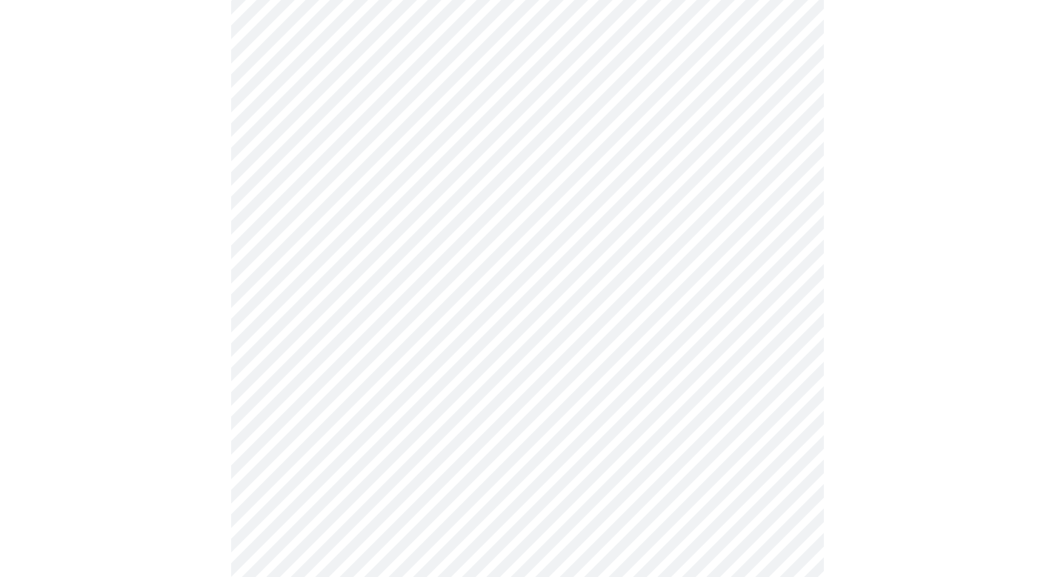
scroll to position [3801, 0]
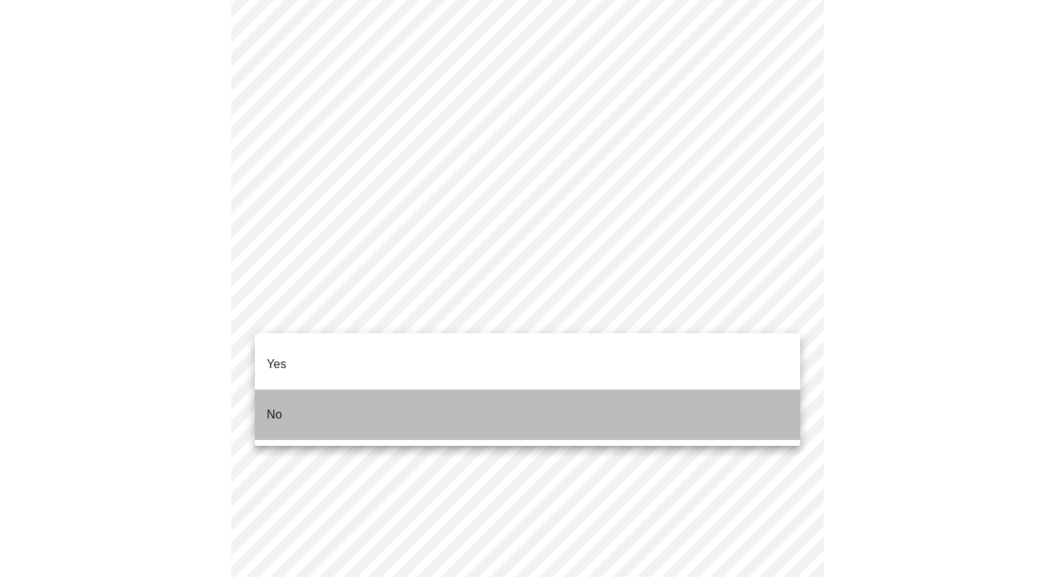
click at [301, 393] on li "No" at bounding box center [527, 415] width 545 height 50
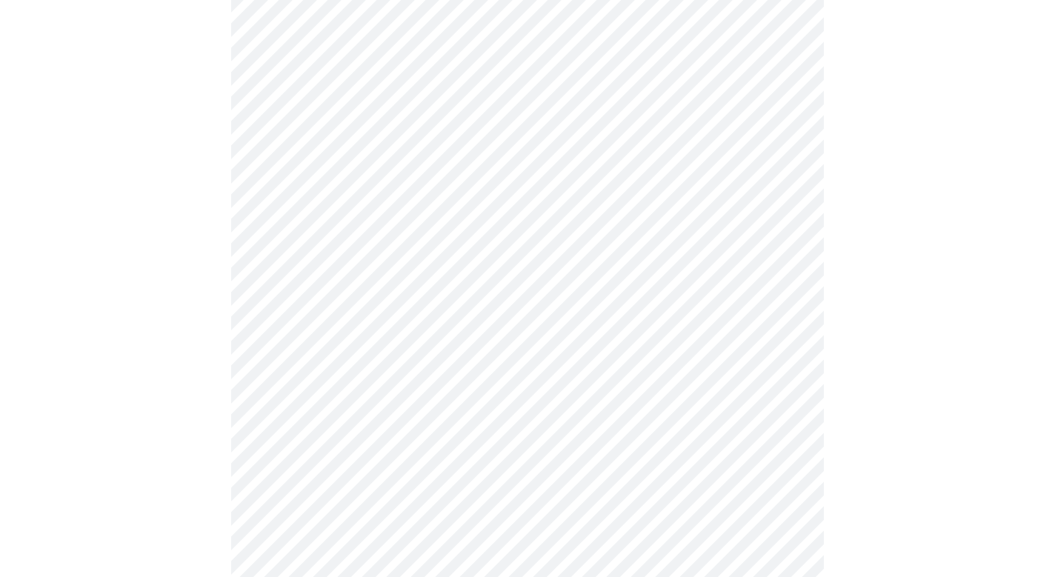
scroll to position [4029, 0]
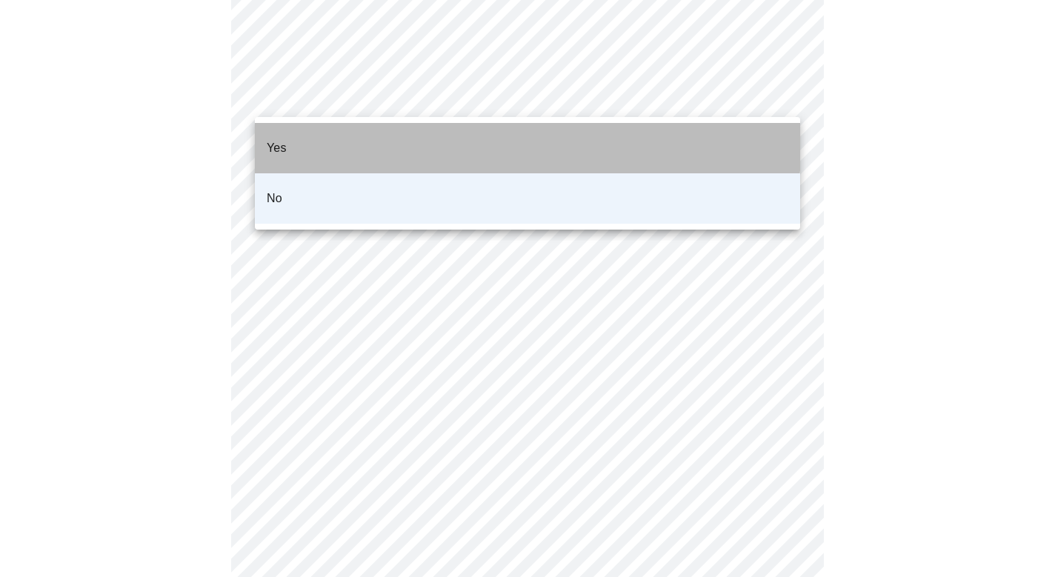
click at [294, 132] on li "Yes" at bounding box center [527, 148] width 545 height 50
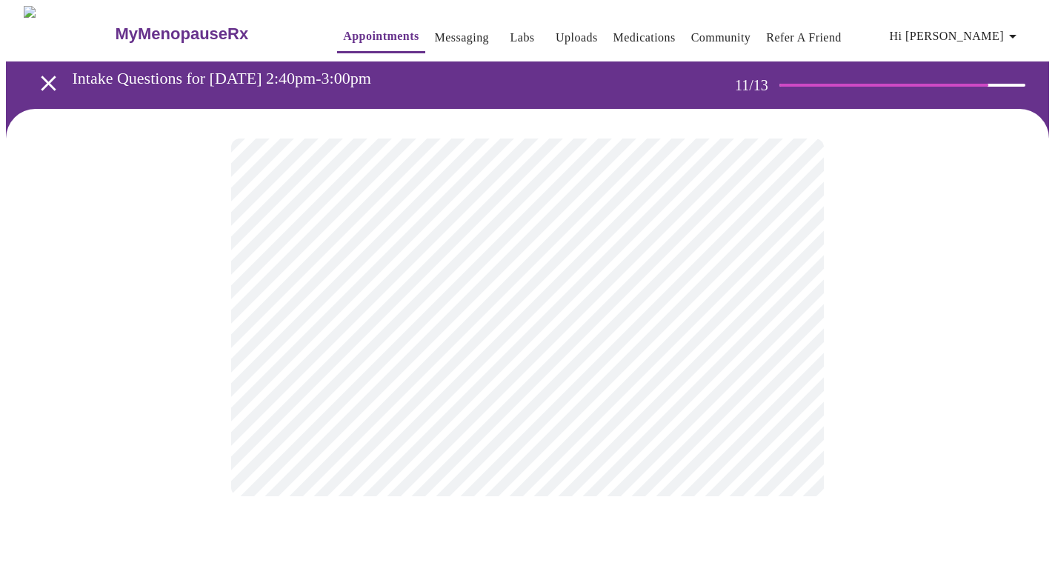
scroll to position [0, 0]
click at [642, 307] on body "MyMenopauseRx Appointments Messaging Labs Uploads Medications Community Refer a…" at bounding box center [527, 252] width 1043 height 492
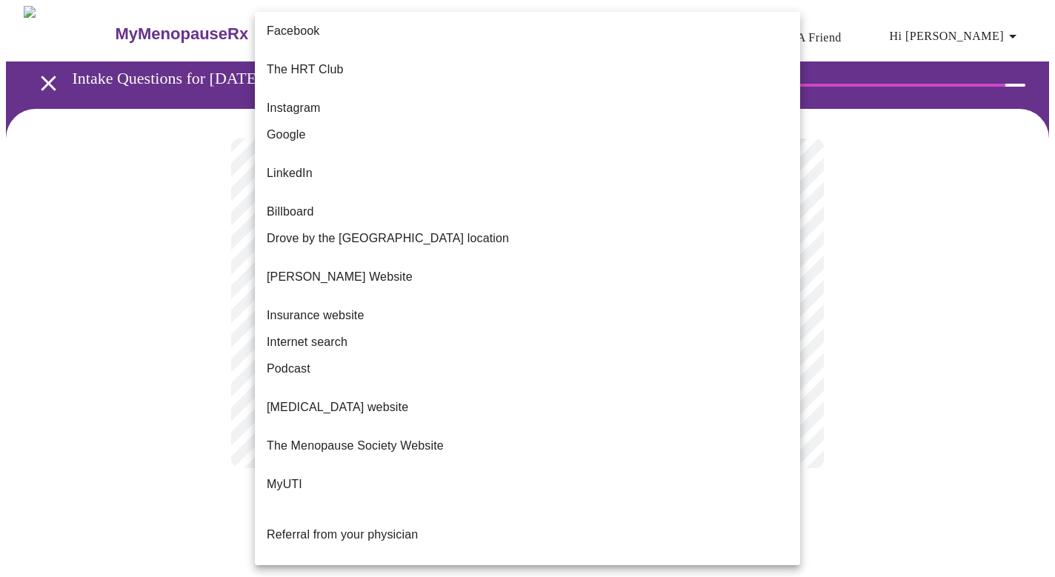
scroll to position [72, 0]
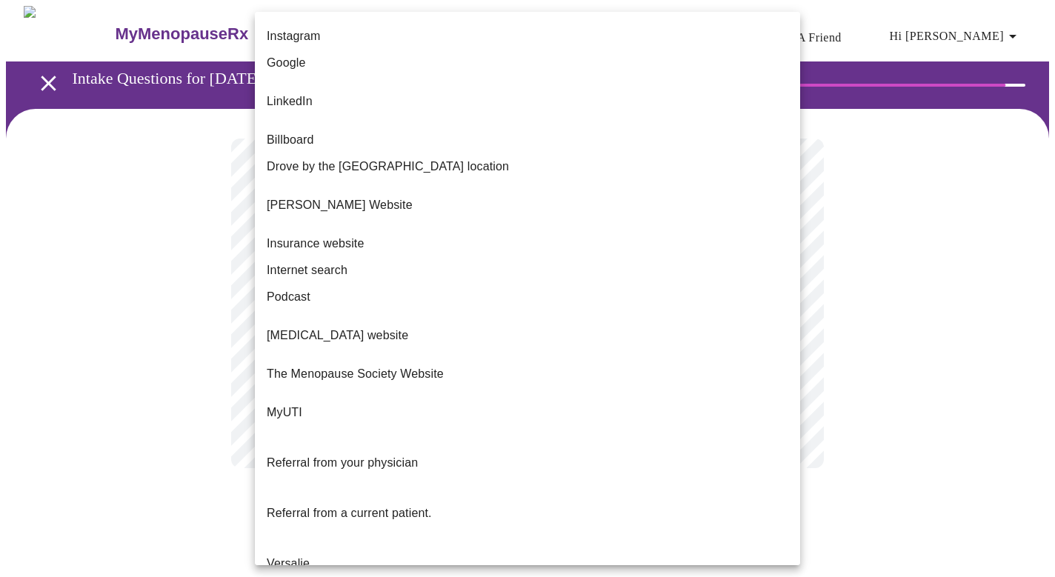
click at [559, 54] on li "Google" at bounding box center [527, 63] width 545 height 27
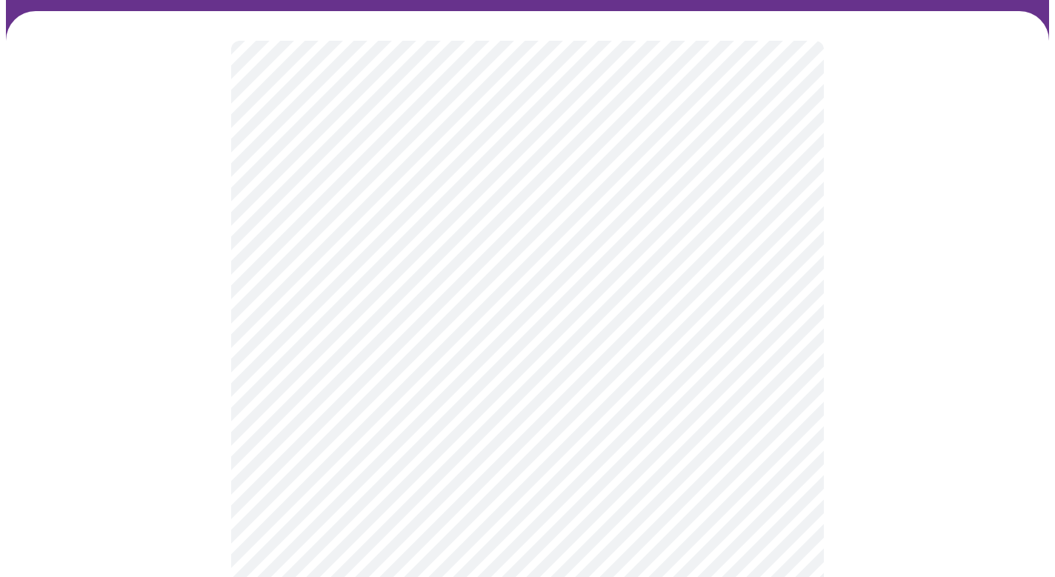
scroll to position [117, 0]
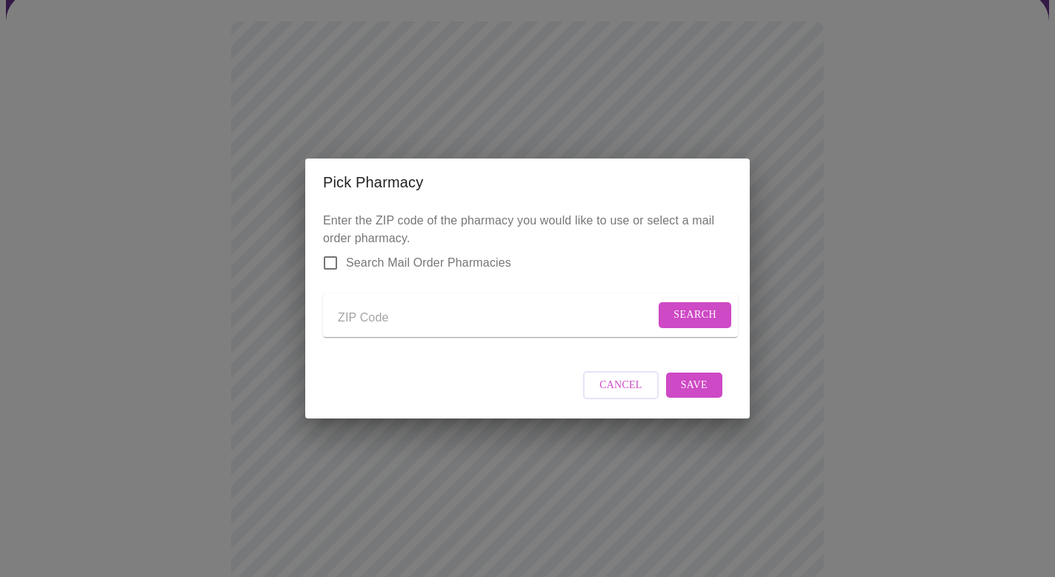
click at [139, 287] on div "Pick Pharmacy Enter the ZIP code of the pharmacy you would like to use or selec…" at bounding box center [527, 288] width 1055 height 577
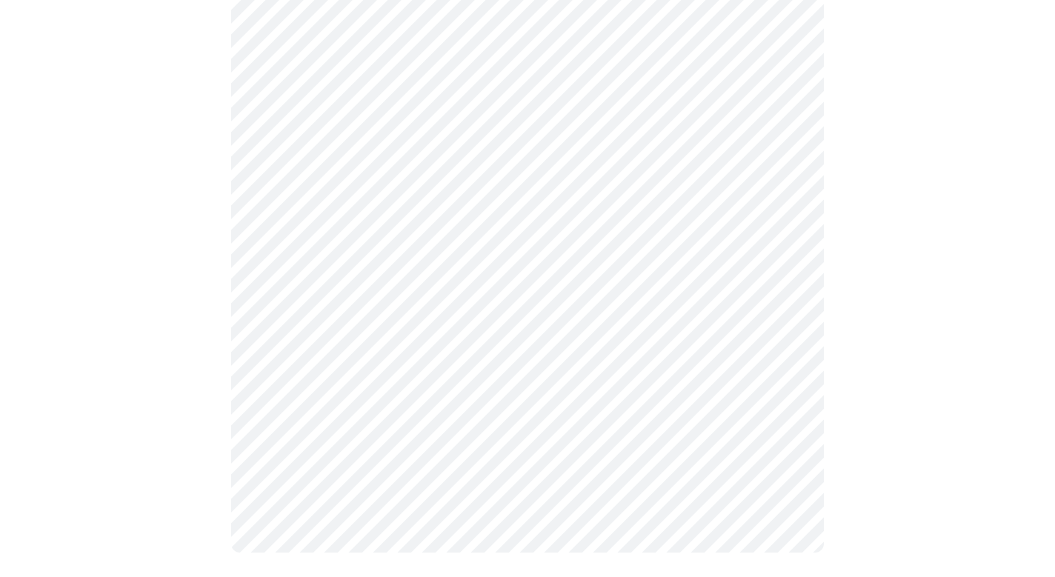
scroll to position [617, 0]
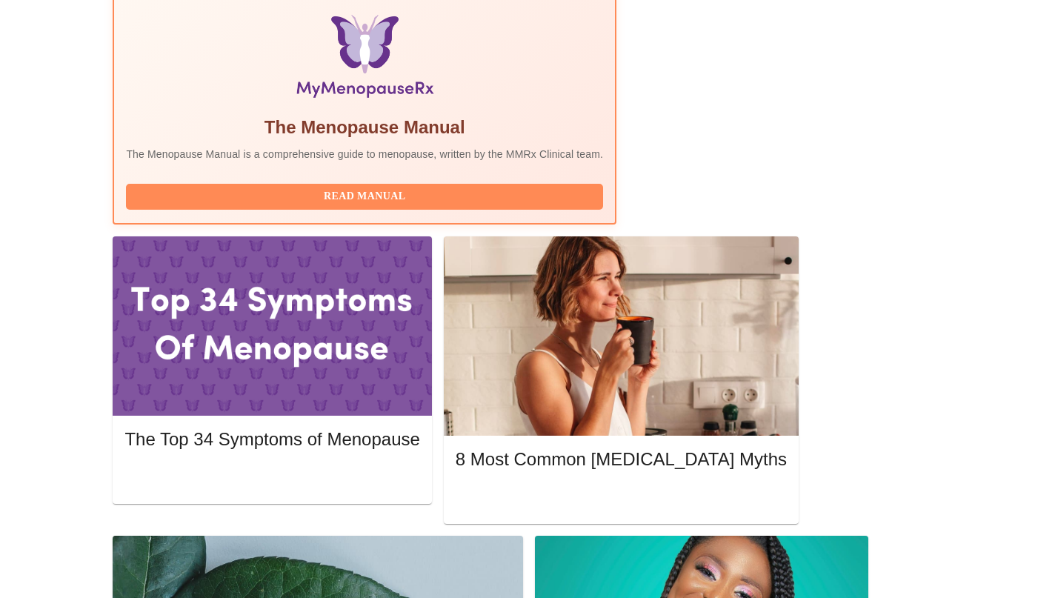
scroll to position [484, 0]
